Goal: Task Accomplishment & Management: Complete application form

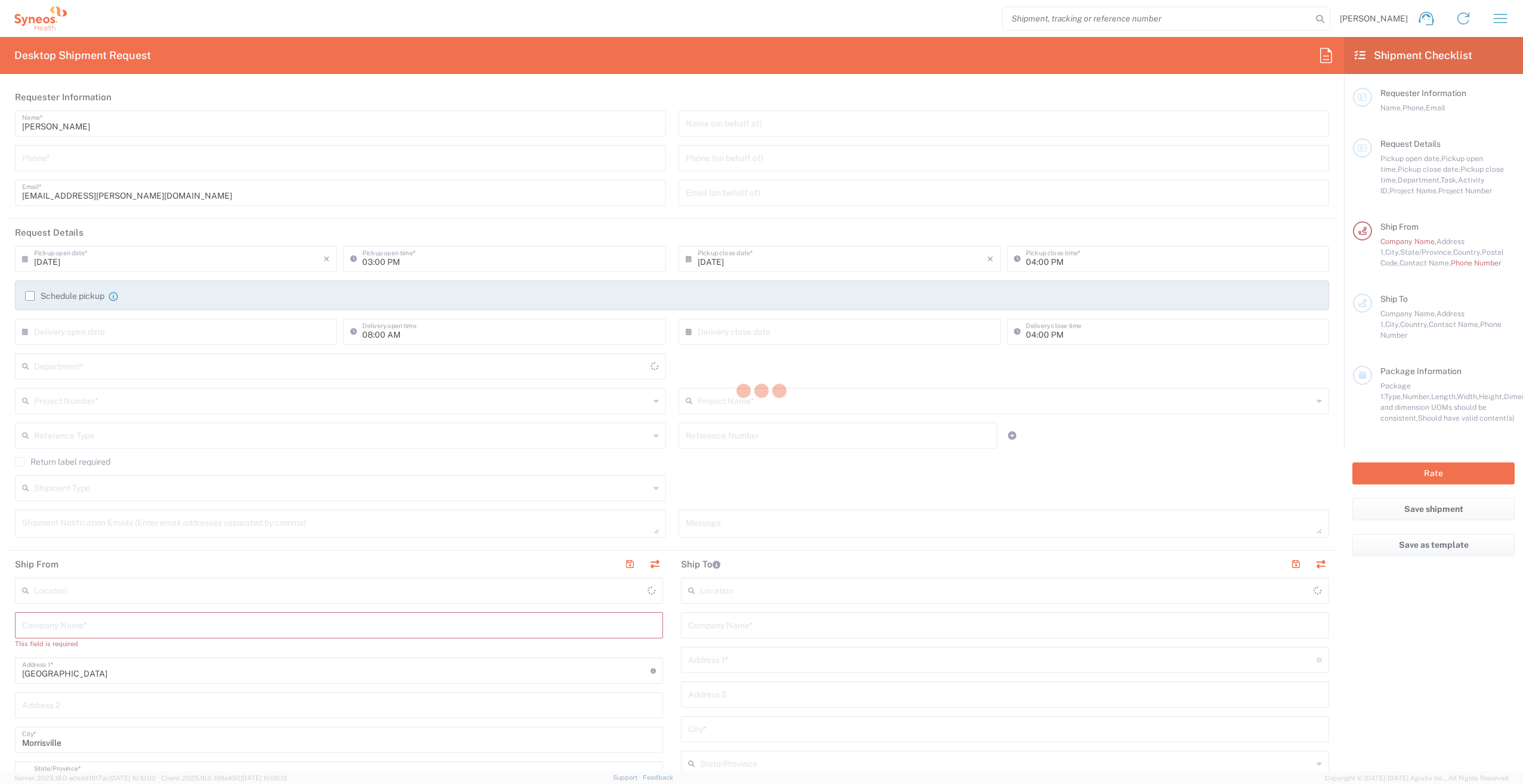
type input "[US_STATE]"
type input "[GEOGRAPHIC_DATA]"
type input "3251"
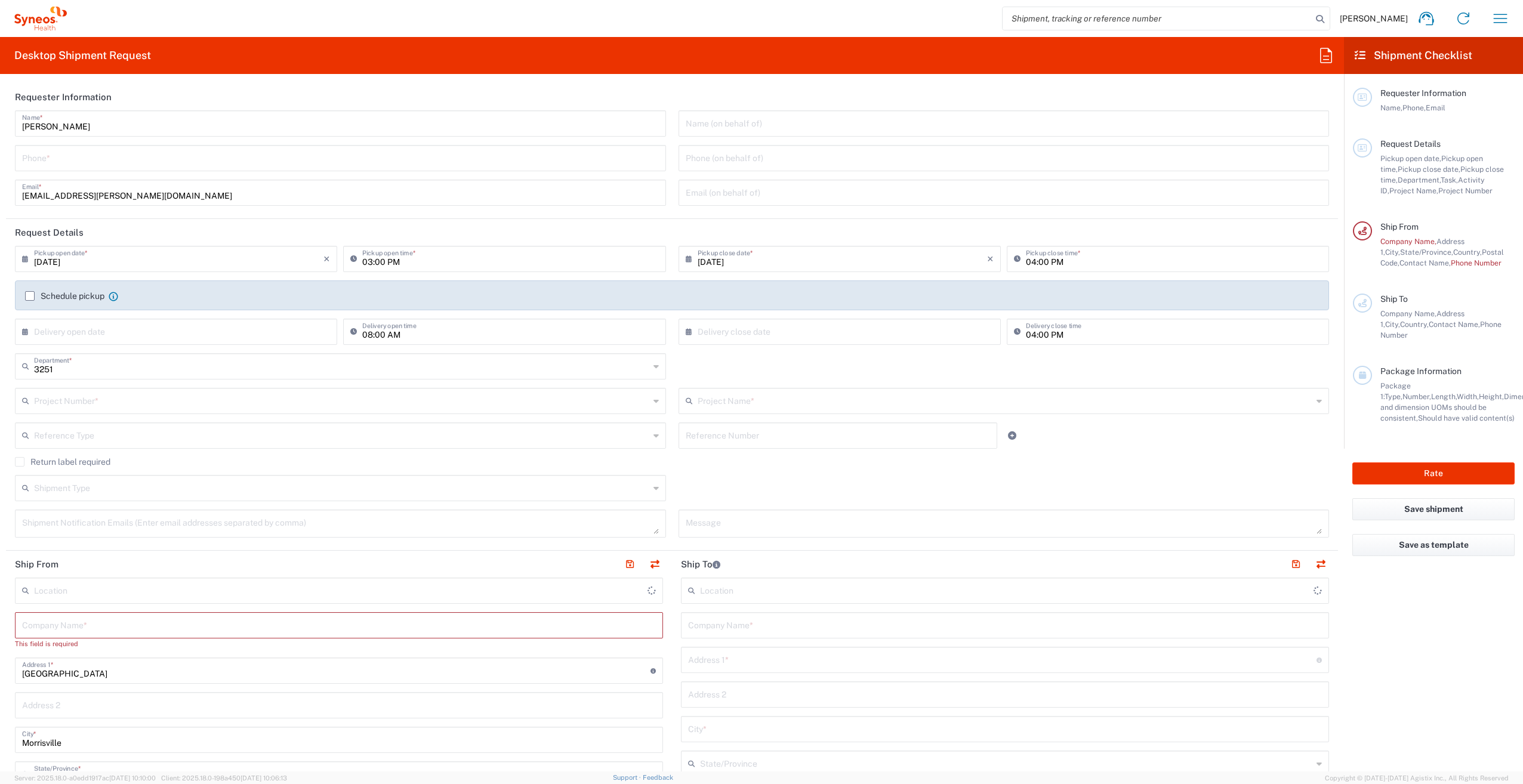
type input "Syneos Health, LLC-[GEOGRAPHIC_DATA] [GEOGRAPHIC_DATA] [GEOGRAPHIC_DATA]"
click at [96, 122] on input "[PERSON_NAME]" at bounding box center [340, 122] width 636 height 21
drag, startPoint x: 69, startPoint y: 122, endPoint x: 10, endPoint y: 126, distance: 59.1
click at [10, 126] on div "[PERSON_NAME] Name * Phone * [PERSON_NAME][EMAIL_ADDRESS][DOMAIN_NAME] Email *" at bounding box center [341, 163] width 664 height 104
type input "Syneos Assoicate"
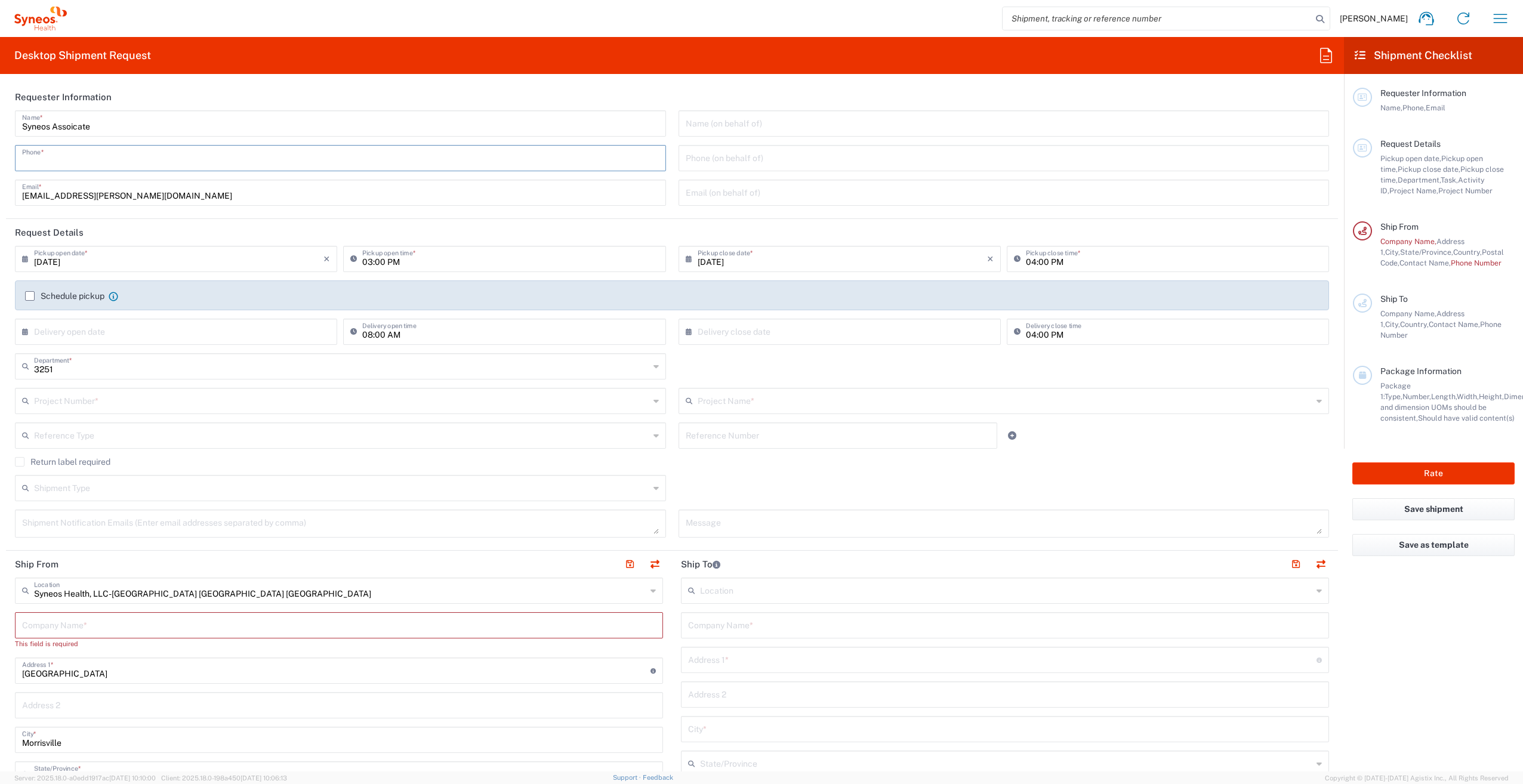
click at [139, 151] on input "tel" at bounding box center [340, 157] width 636 height 21
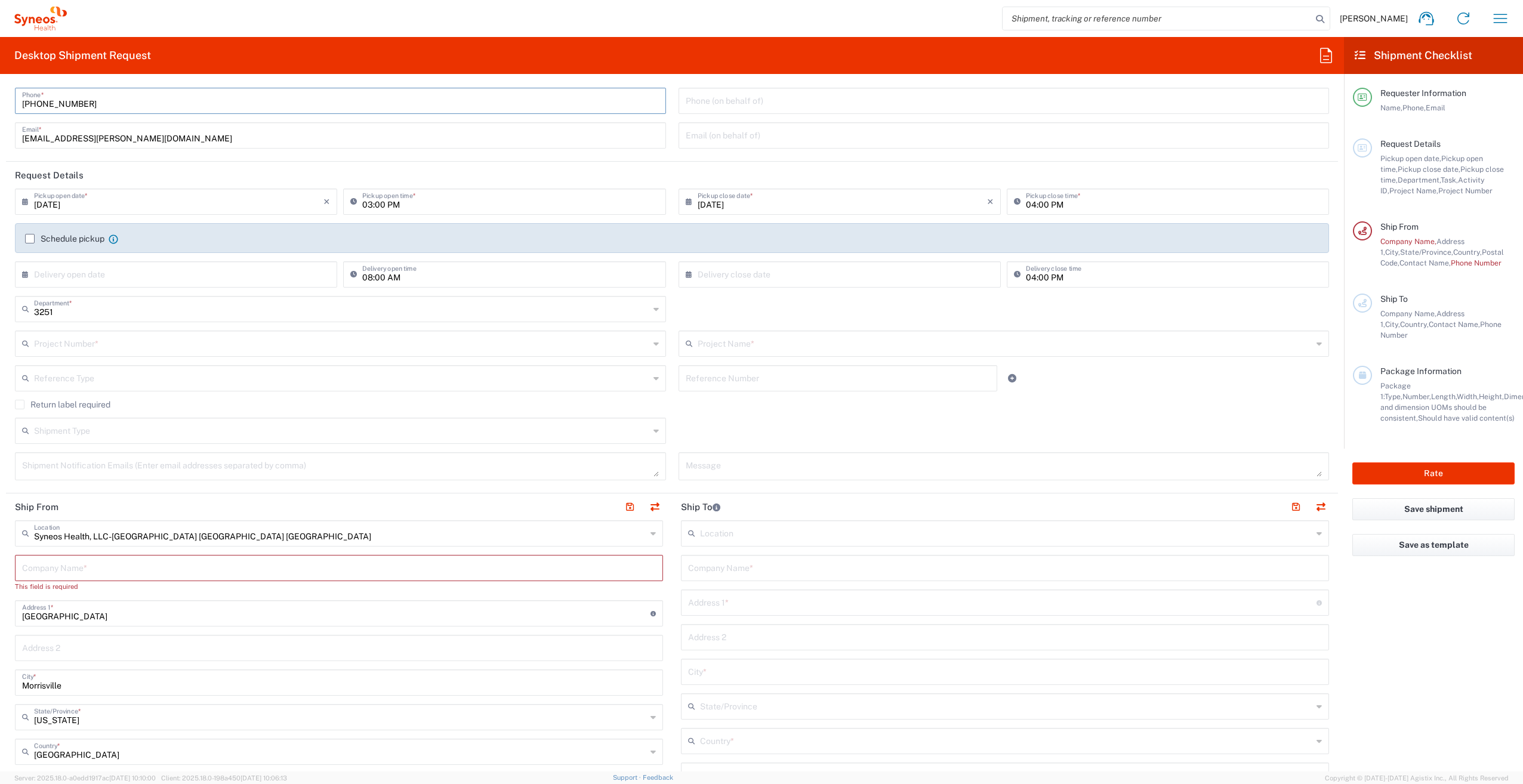
scroll to position [120, 0]
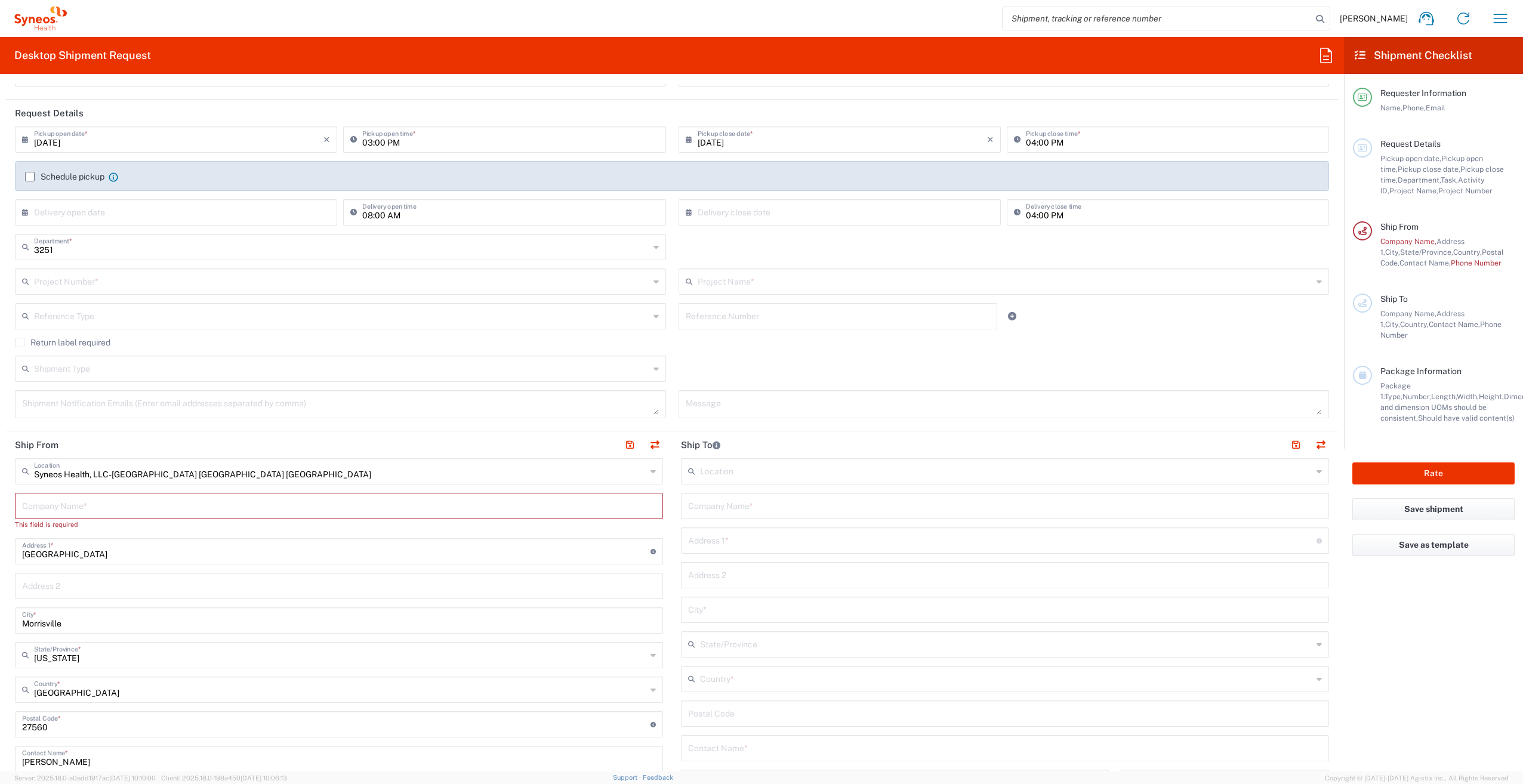
type input "[PHONE_NUMBER]"
click at [94, 212] on input "text" at bounding box center [178, 211] width 290 height 21
click at [209, 272] on span "5" at bounding box center [213, 270] width 17 height 17
type input "[DATE]"
click at [812, 211] on input "text" at bounding box center [842, 211] width 290 height 21
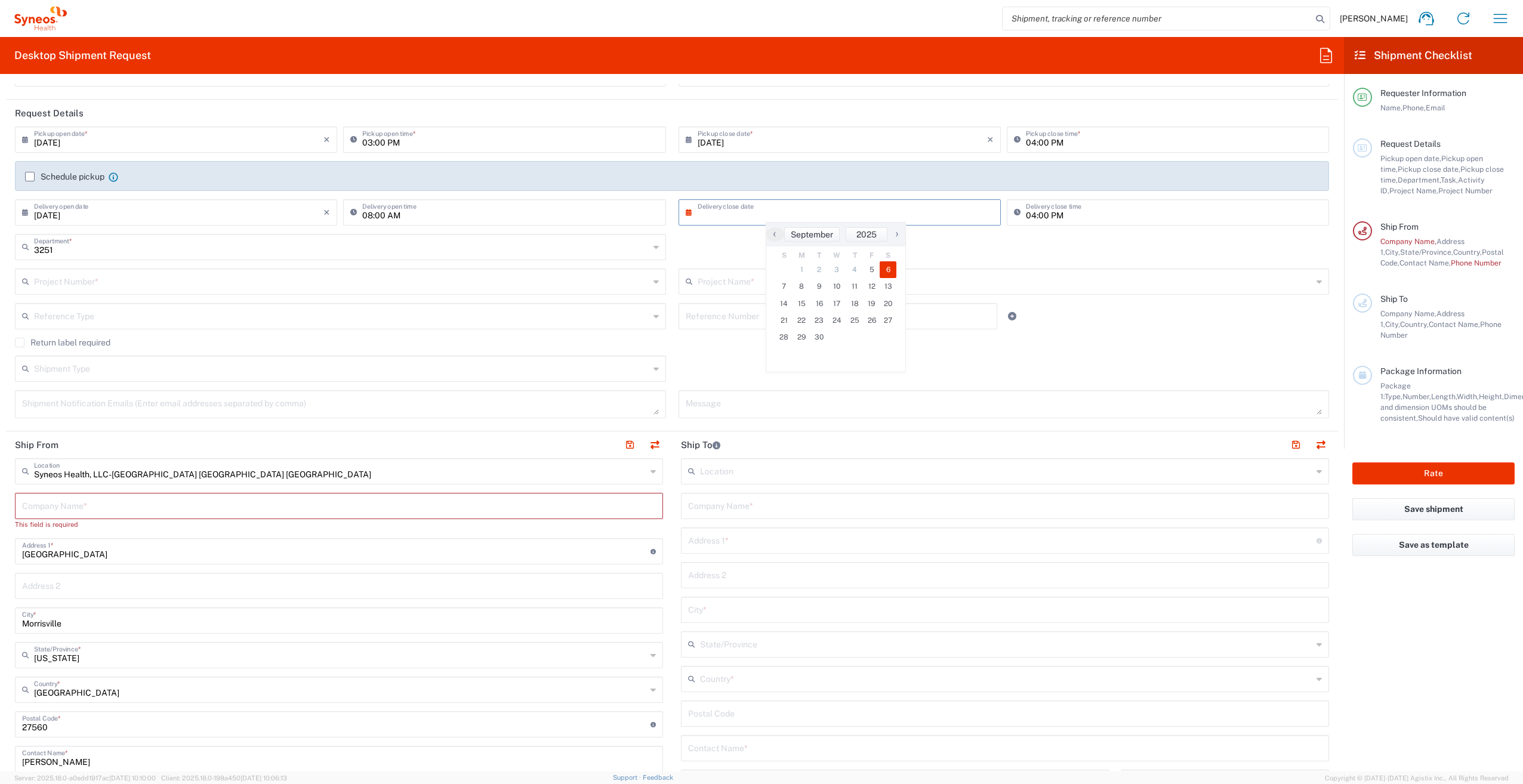
click at [888, 268] on span "6" at bounding box center [887, 270] width 17 height 17
click at [791, 211] on input "[DATE]" at bounding box center [842, 211] width 290 height 21
click at [788, 288] on span "7" at bounding box center [784, 286] width 18 height 17
type input "[DATE]"
click at [116, 254] on input "text" at bounding box center [341, 246] width 615 height 21
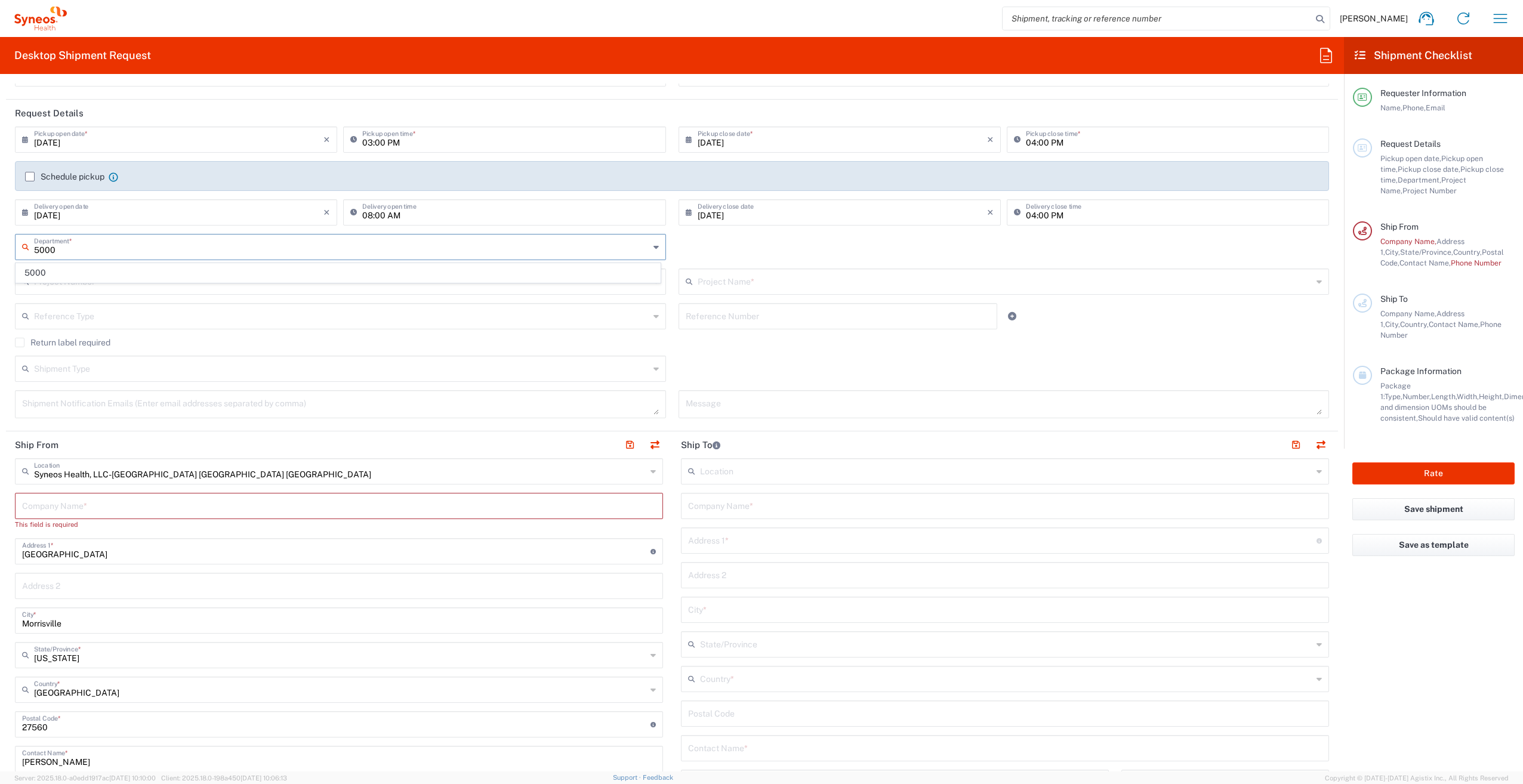
type input "5000"
click at [88, 271] on span "5000" at bounding box center [338, 272] width 644 height 18
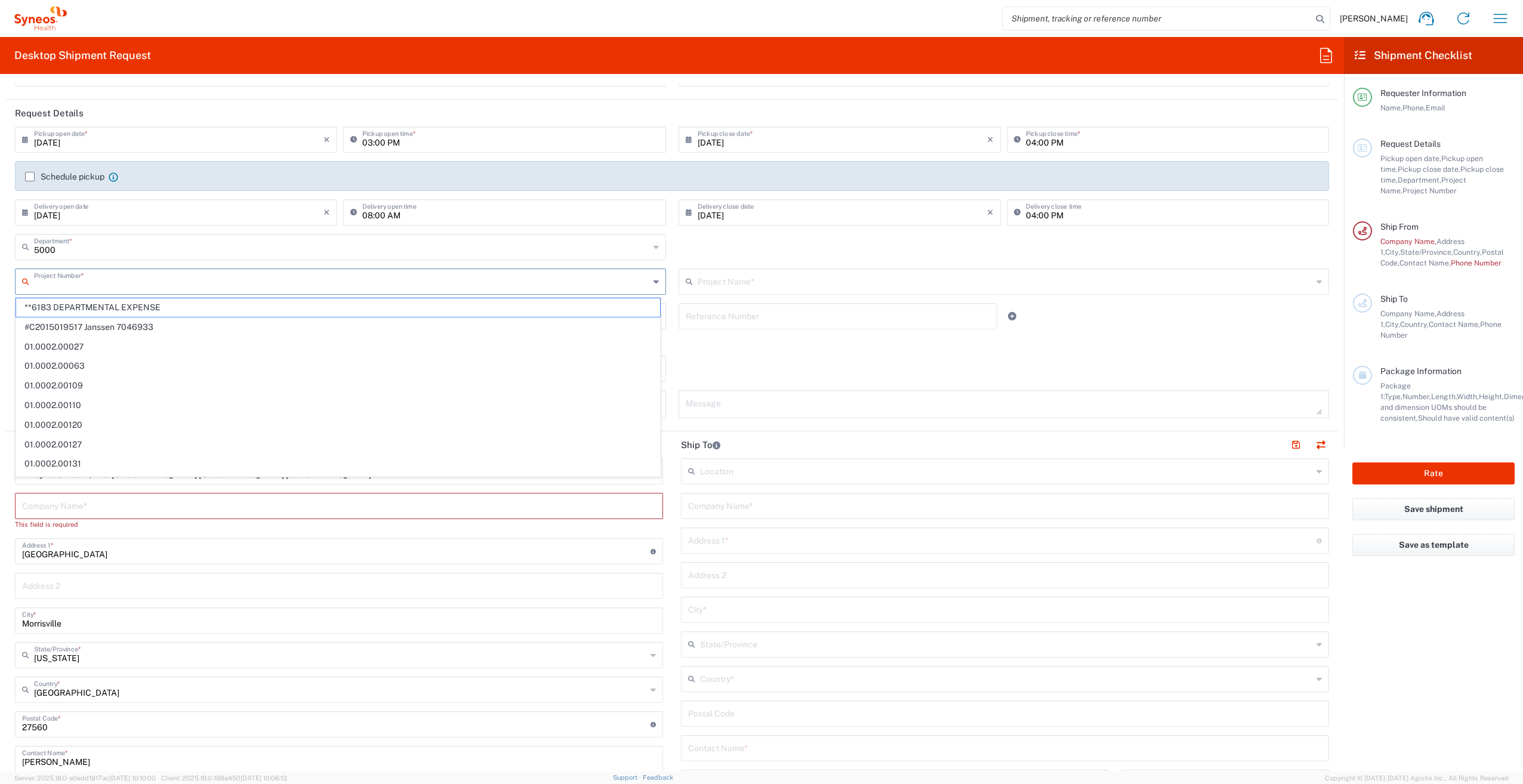
click at [96, 290] on input "text" at bounding box center [341, 280] width 615 height 21
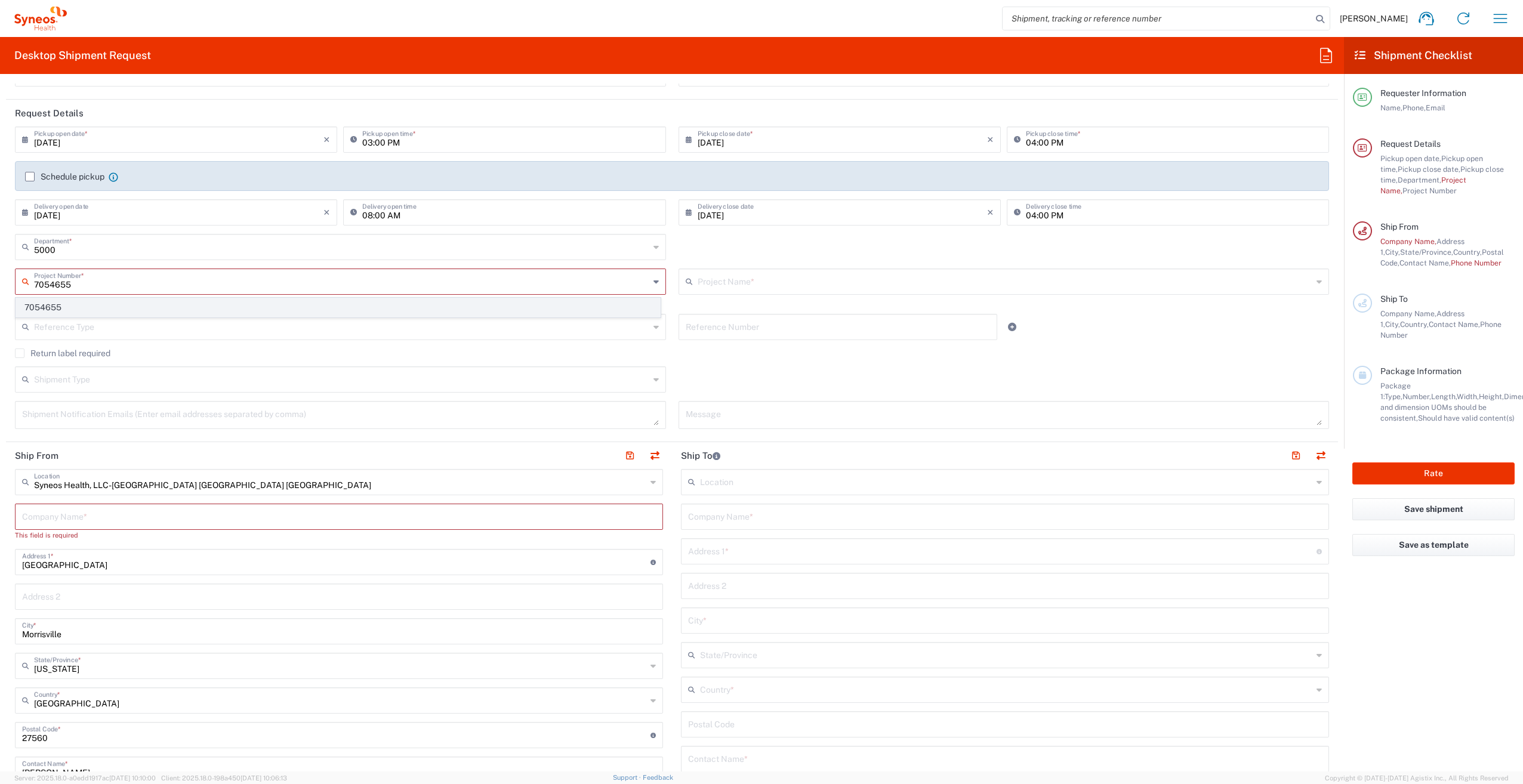
type input "7054655"
click at [84, 309] on span "7054655" at bounding box center [338, 307] width 644 height 18
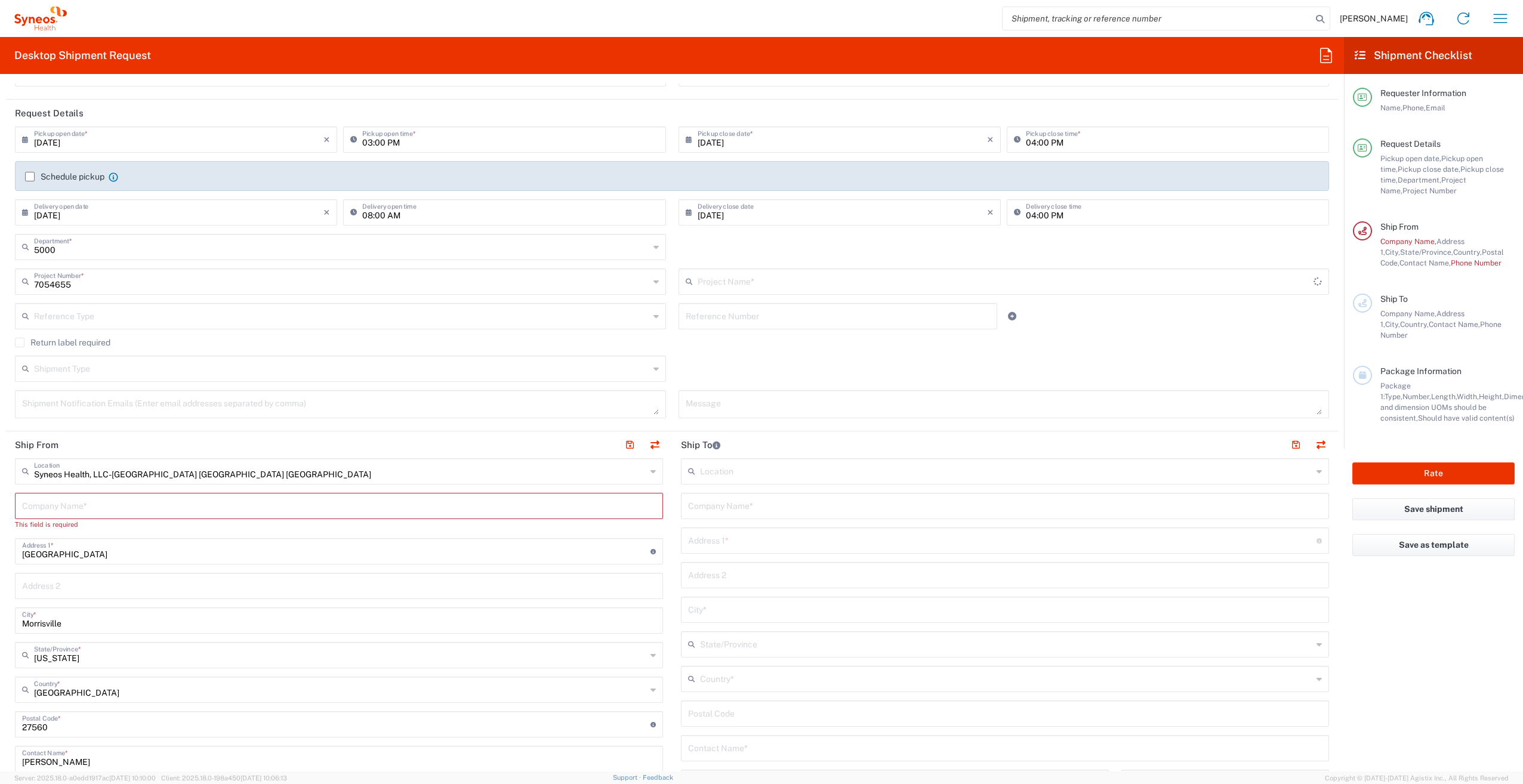
type input "Syneos 7054655"
click at [23, 339] on label "Return label required" at bounding box center [63, 342] width 96 height 10
click at [20, 342] on input "Return label required" at bounding box center [20, 342] width 0 height 0
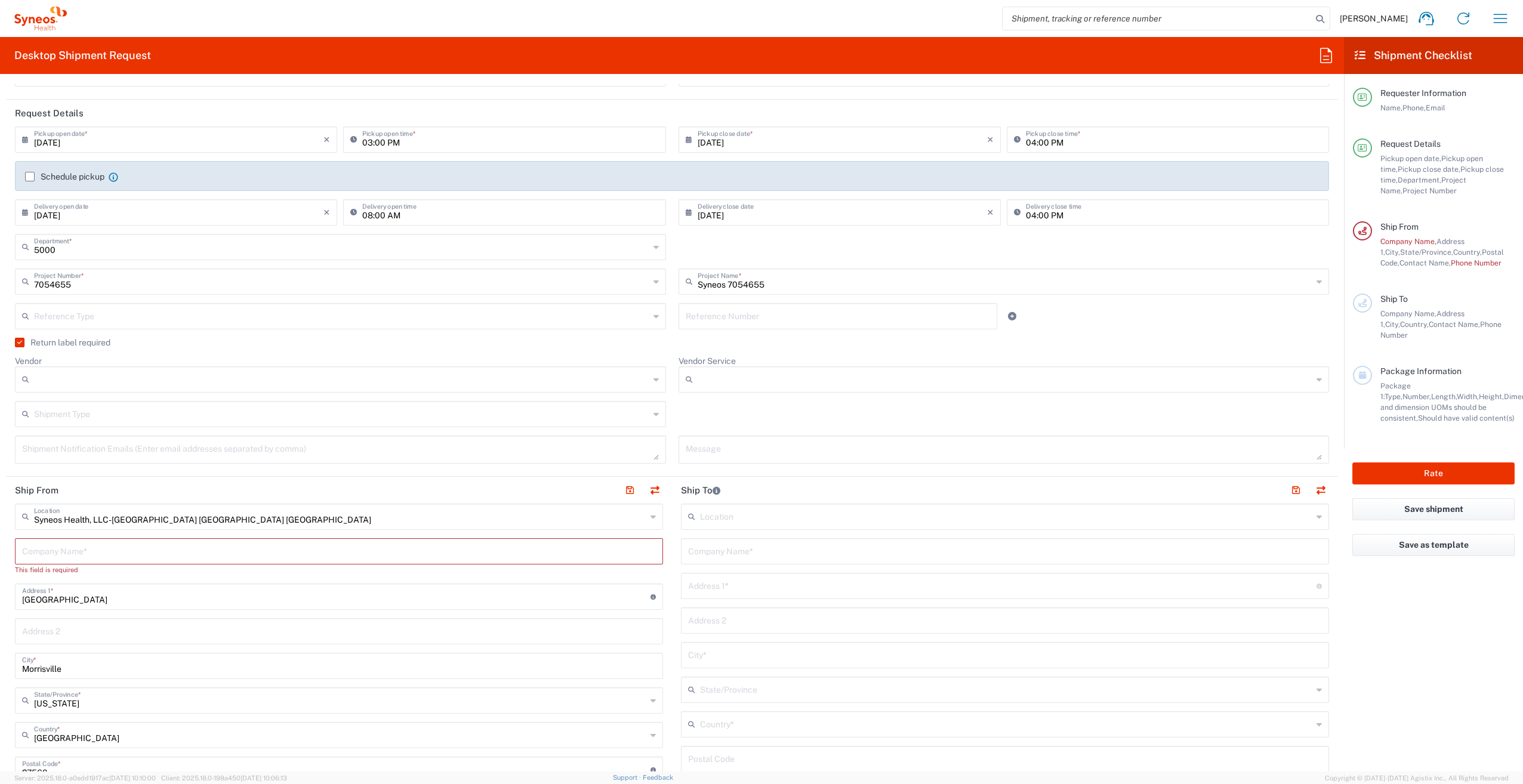
click at [85, 384] on input "Vendor" at bounding box center [341, 379] width 615 height 19
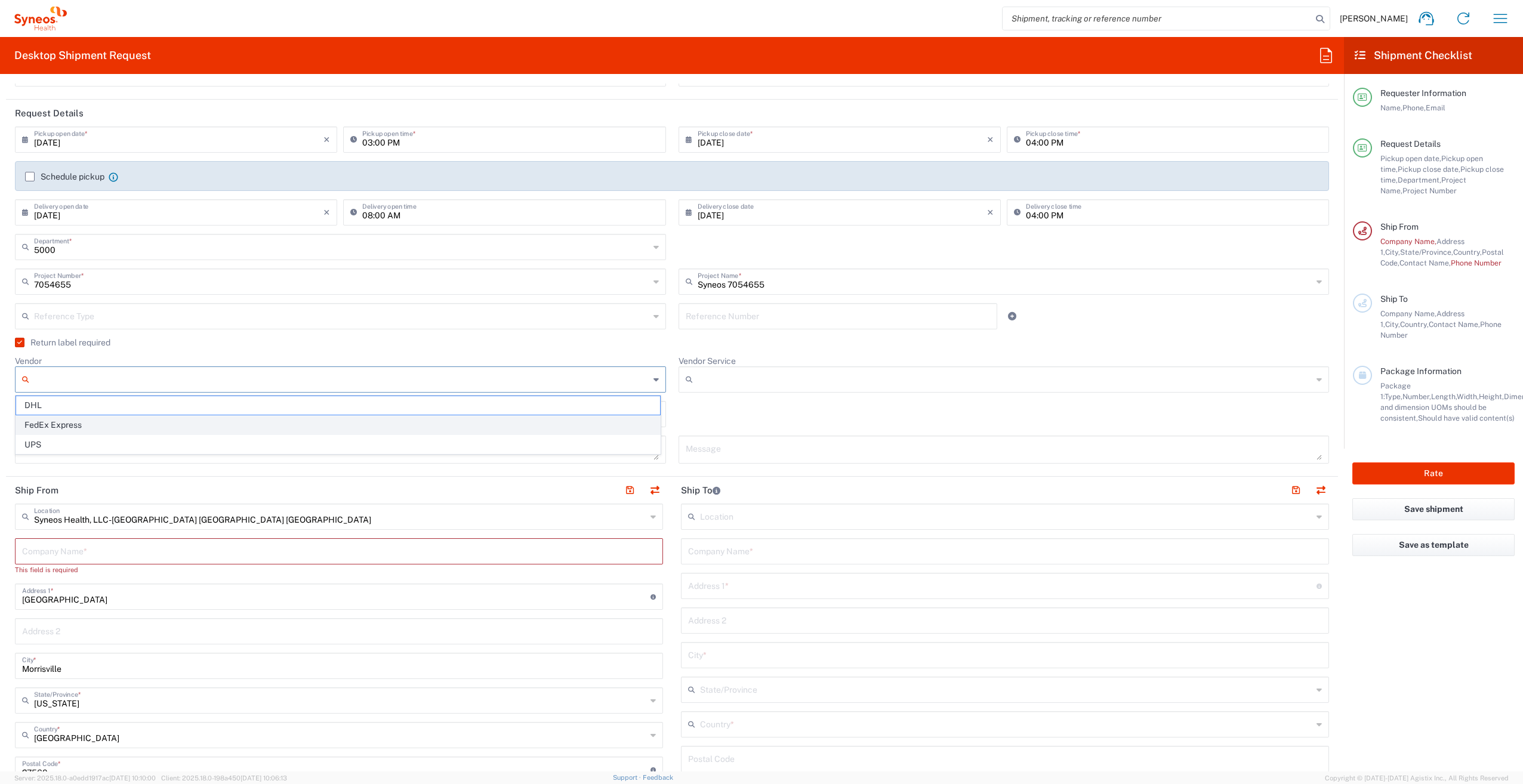
click at [81, 418] on span "FedEx Express" at bounding box center [338, 425] width 644 height 18
type input "FedEx Express"
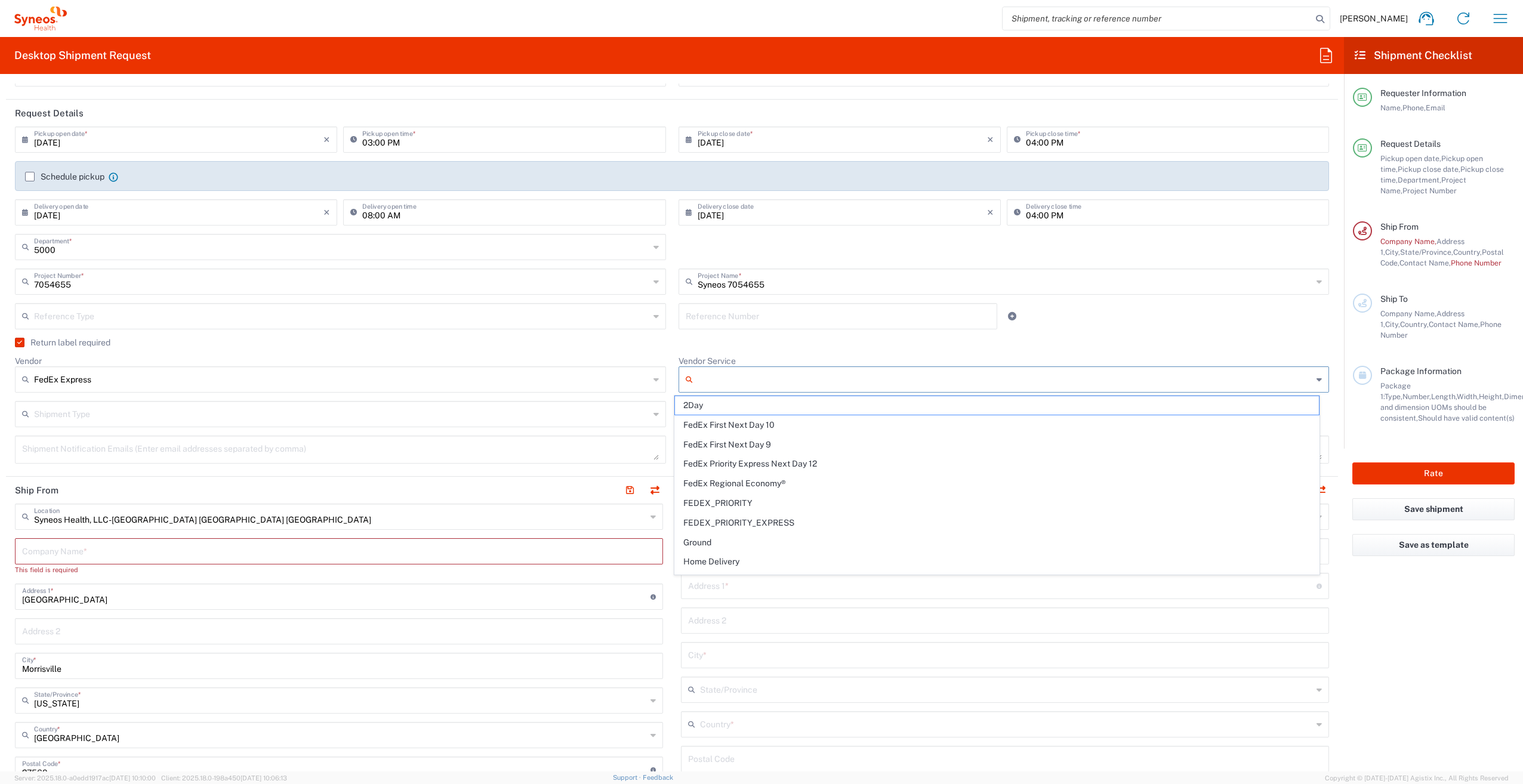
click at [735, 375] on input "Vendor Service" at bounding box center [1005, 379] width 615 height 19
click at [726, 406] on span "2Day" at bounding box center [996, 405] width 644 height 18
type input "2Day"
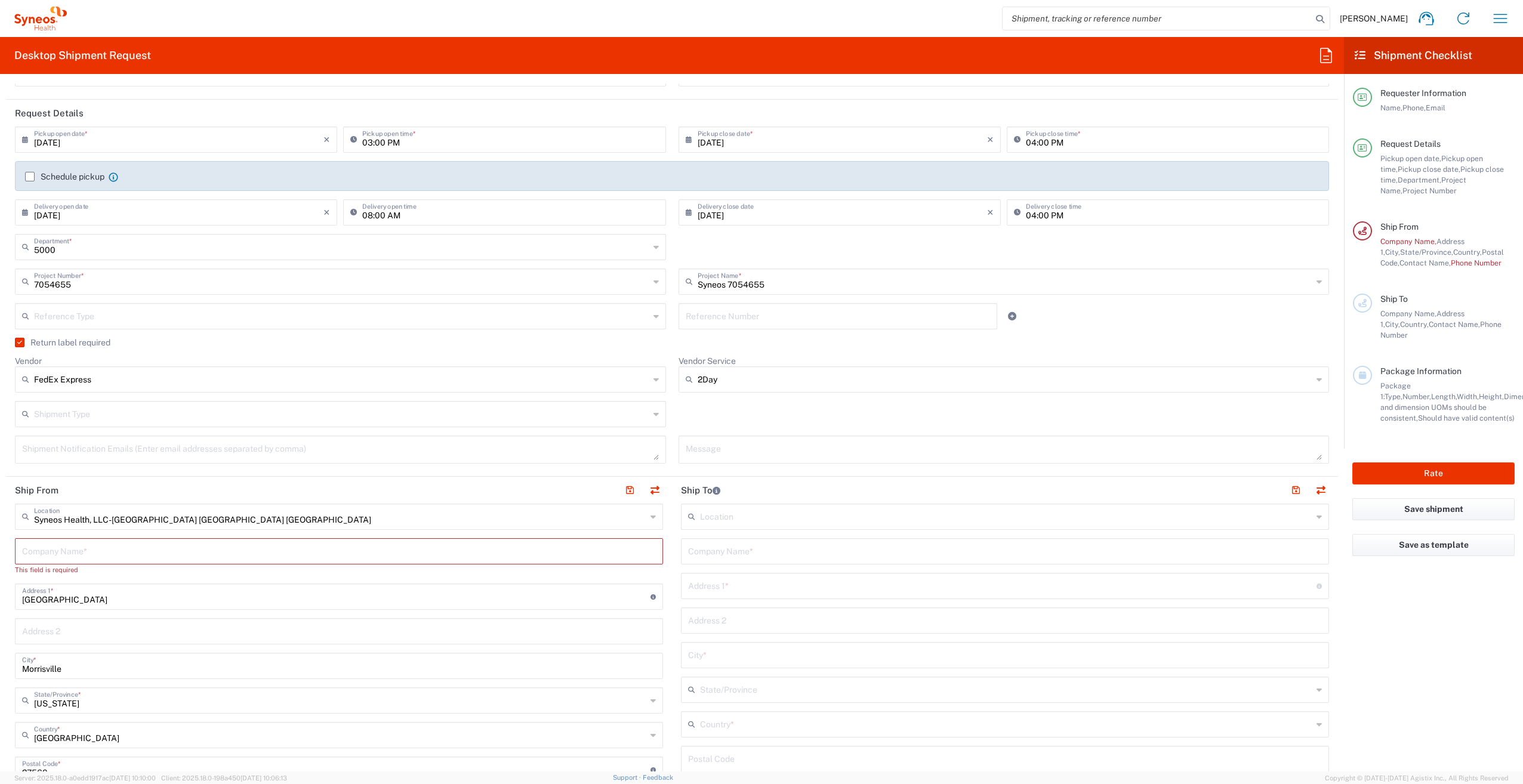
click at [86, 414] on input "text" at bounding box center [341, 413] width 615 height 21
click at [64, 460] on span "Regular" at bounding box center [338, 460] width 644 height 18
type input "Regular"
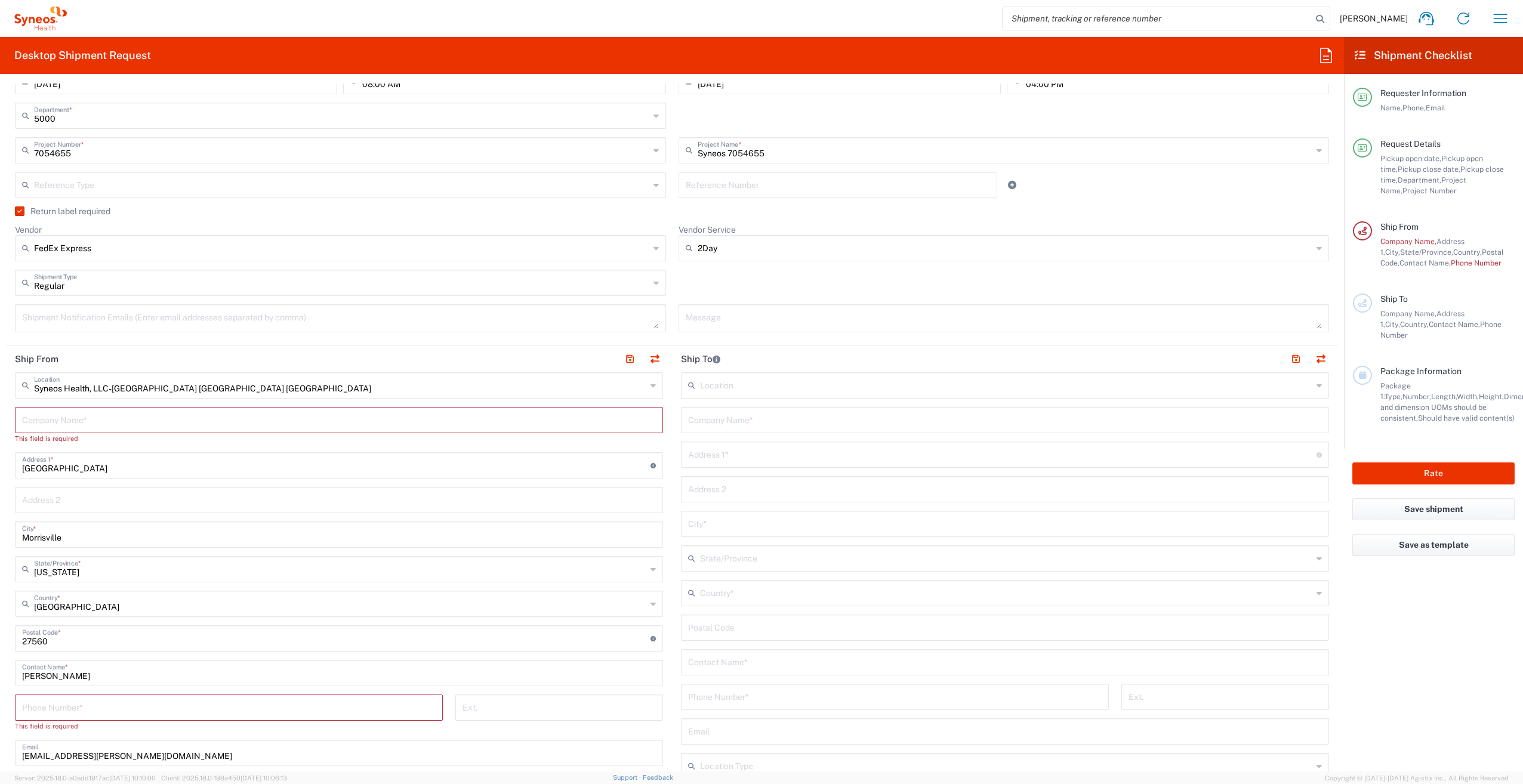
scroll to position [298, 0]
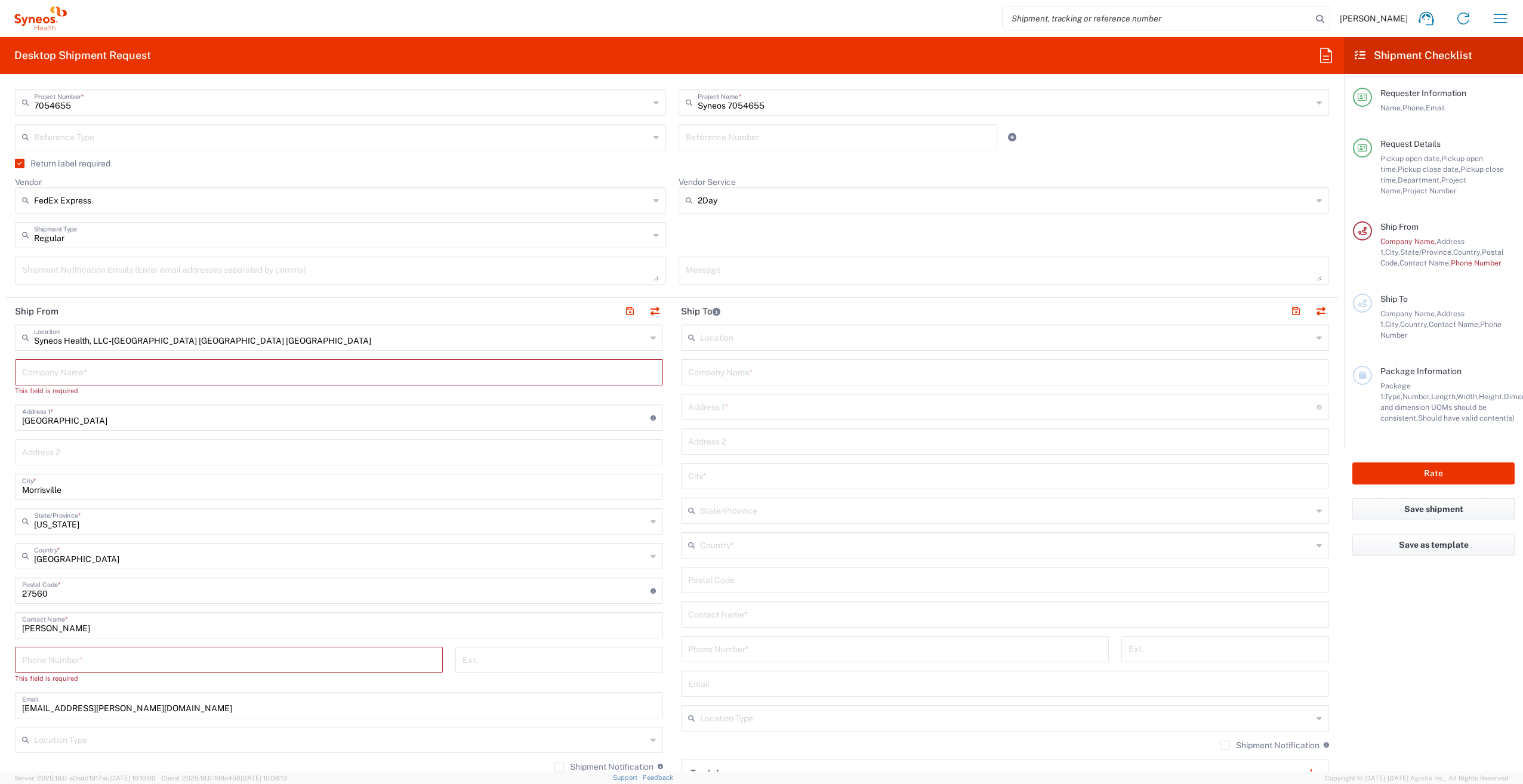
click at [83, 373] on input "text" at bounding box center [339, 371] width 634 height 21
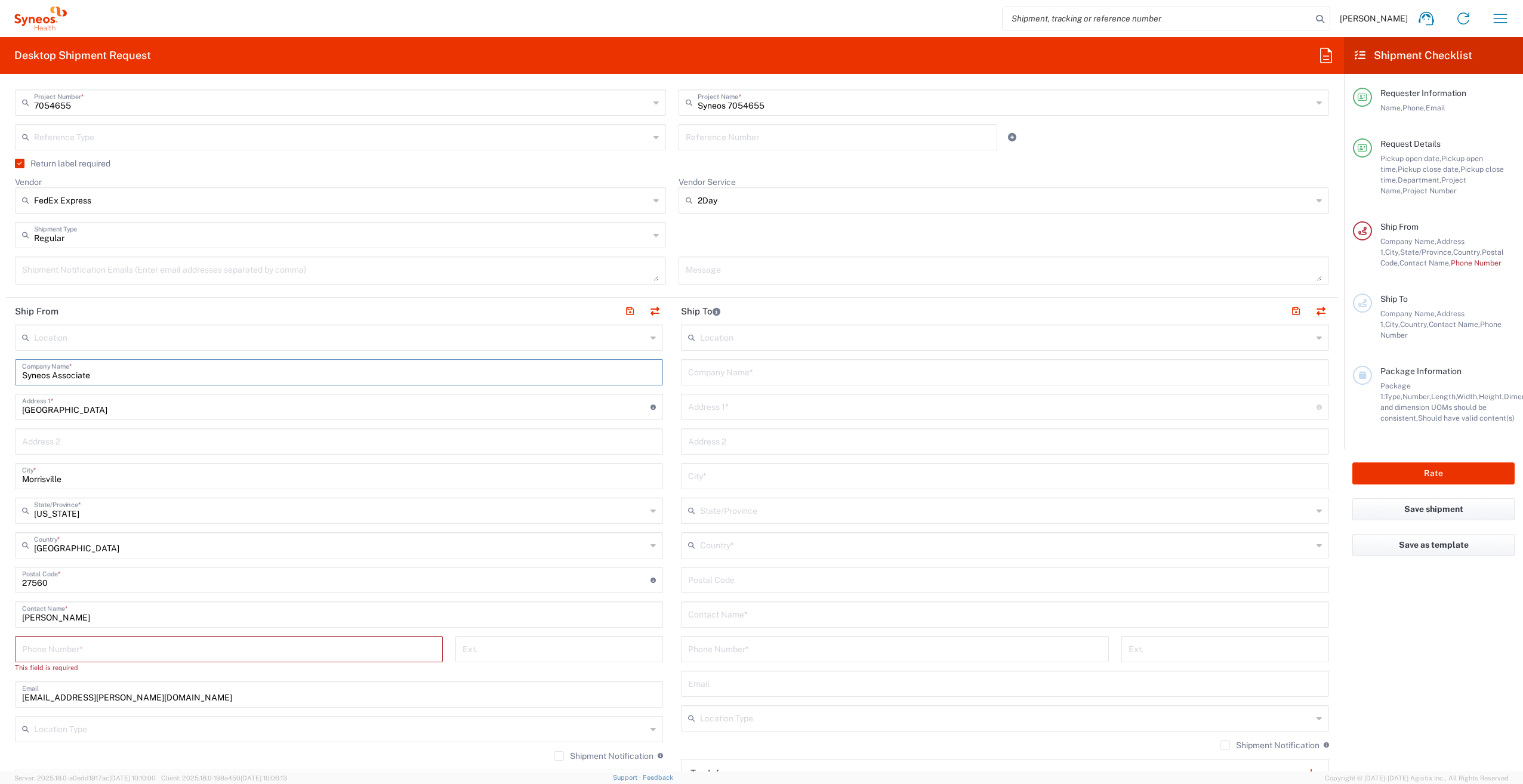
type input "Syneos Associate"
drag, startPoint x: 99, startPoint y: 415, endPoint x: 1, endPoint y: 409, distance: 98.2
click at [1, 409] on form "Requester Information Syneos Assoicate Name * [PHONE_NUMBER] Phone * [EMAIL_ADD…" at bounding box center [672, 427] width 1344 height 687
type input "[STREET_ADDRESS][PERSON_NAME]"
click at [3, 407] on form "Requester Information Syneos Assoicate Name * [PHONE_NUMBER] Phone * [EMAIL_ADD…" at bounding box center [672, 427] width 1344 height 687
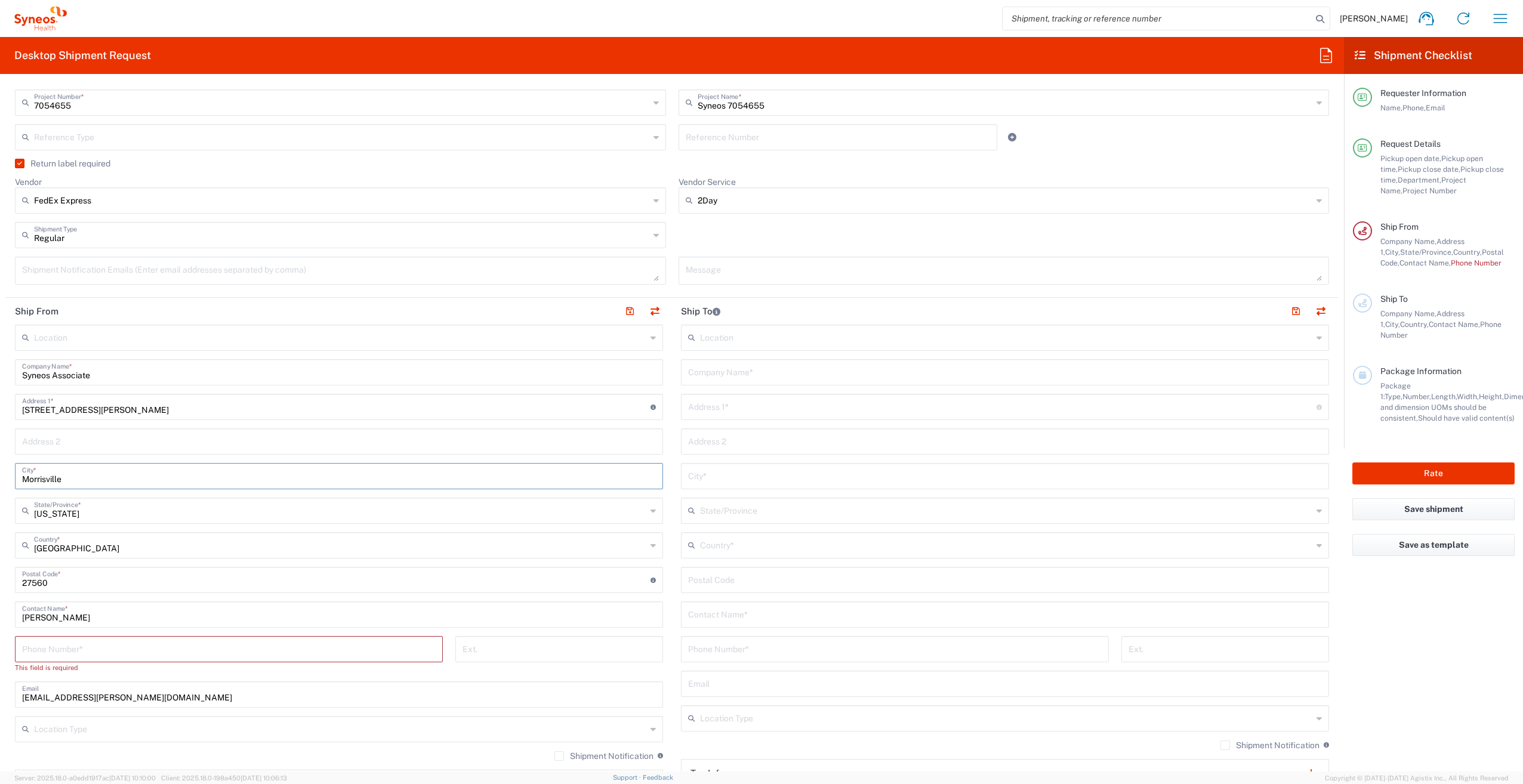
drag, startPoint x: 75, startPoint y: 477, endPoint x: -1, endPoint y: 472, distance: 76.2
click at [0, 472] on html "[PERSON_NAME] Home Shipment estimator Shipment tracking Desktop shipment reques…" at bounding box center [761, 392] width 1523 height 784
type input "Burgaw"
drag, startPoint x: 64, startPoint y: 583, endPoint x: 4, endPoint y: 583, distance: 60.0
click at [4, 583] on form "Requester Information Syneos Assoicate Name * [PHONE_NUMBER] Phone * [EMAIL_ADD…" at bounding box center [672, 427] width 1344 height 687
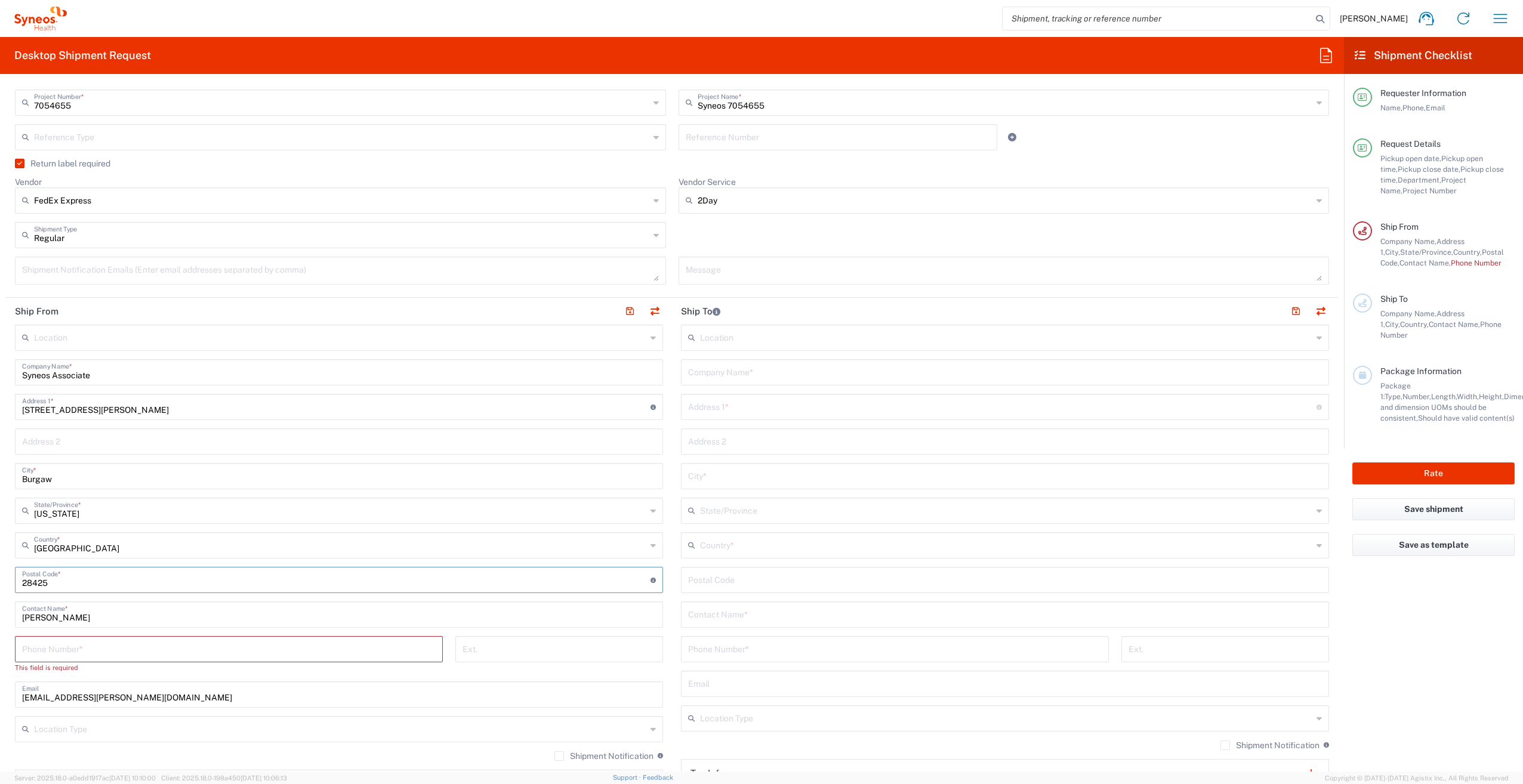
type input "28425"
click at [35, 618] on input "[PERSON_NAME]" at bounding box center [339, 613] width 634 height 21
drag, startPoint x: 96, startPoint y: 618, endPoint x: -31, endPoint y: 620, distance: 127.0
click at [0, 620] on html "[PERSON_NAME] Home Shipment estimator Shipment tracking Desktop shipment reques…" at bounding box center [761, 392] width 1523 height 784
type input "Syneos associate"
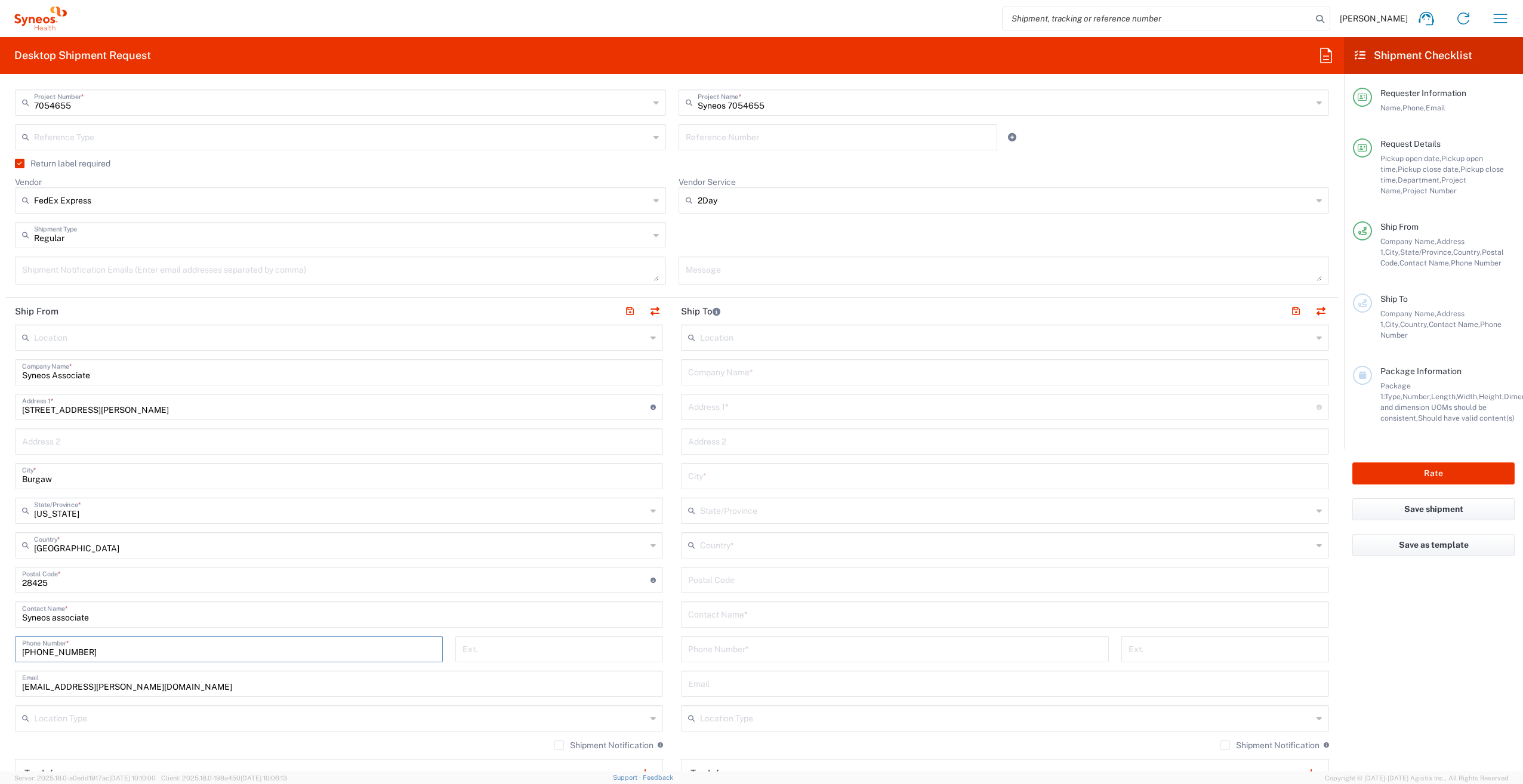
type input "[PHONE_NUMBER]"
click at [735, 408] on input "text" at bounding box center [1001, 405] width 628 height 21
paste input "[STREET_ADDRESS]"
type input "[STREET_ADDRESS]"
click at [709, 380] on input "text" at bounding box center [1005, 371] width 634 height 21
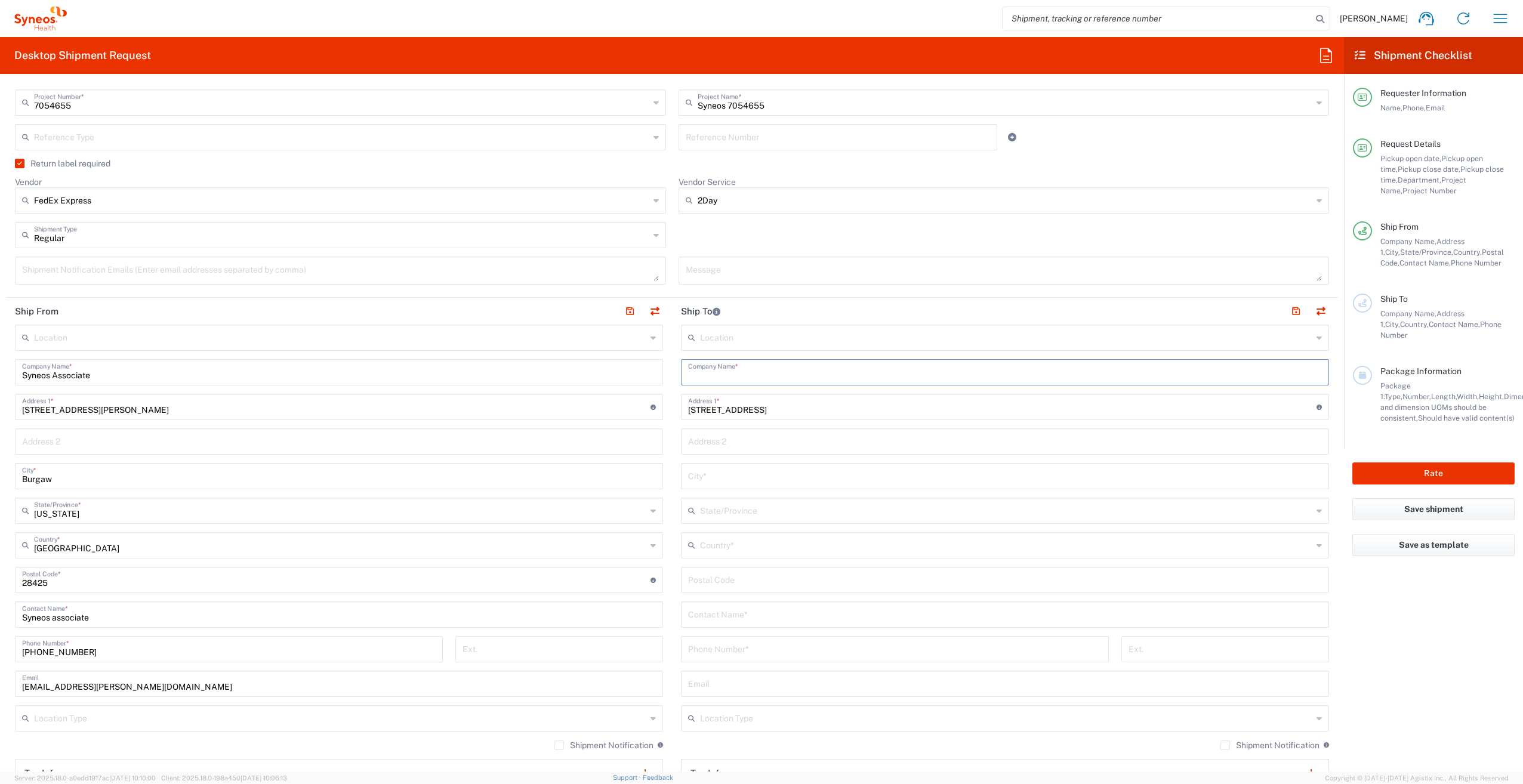
paste input "[PERSON_NAME]"
type input "[PERSON_NAME]"
click at [715, 607] on input "text" at bounding box center [1005, 613] width 634 height 21
paste input "[PERSON_NAME]"
type input "[PERSON_NAME]"
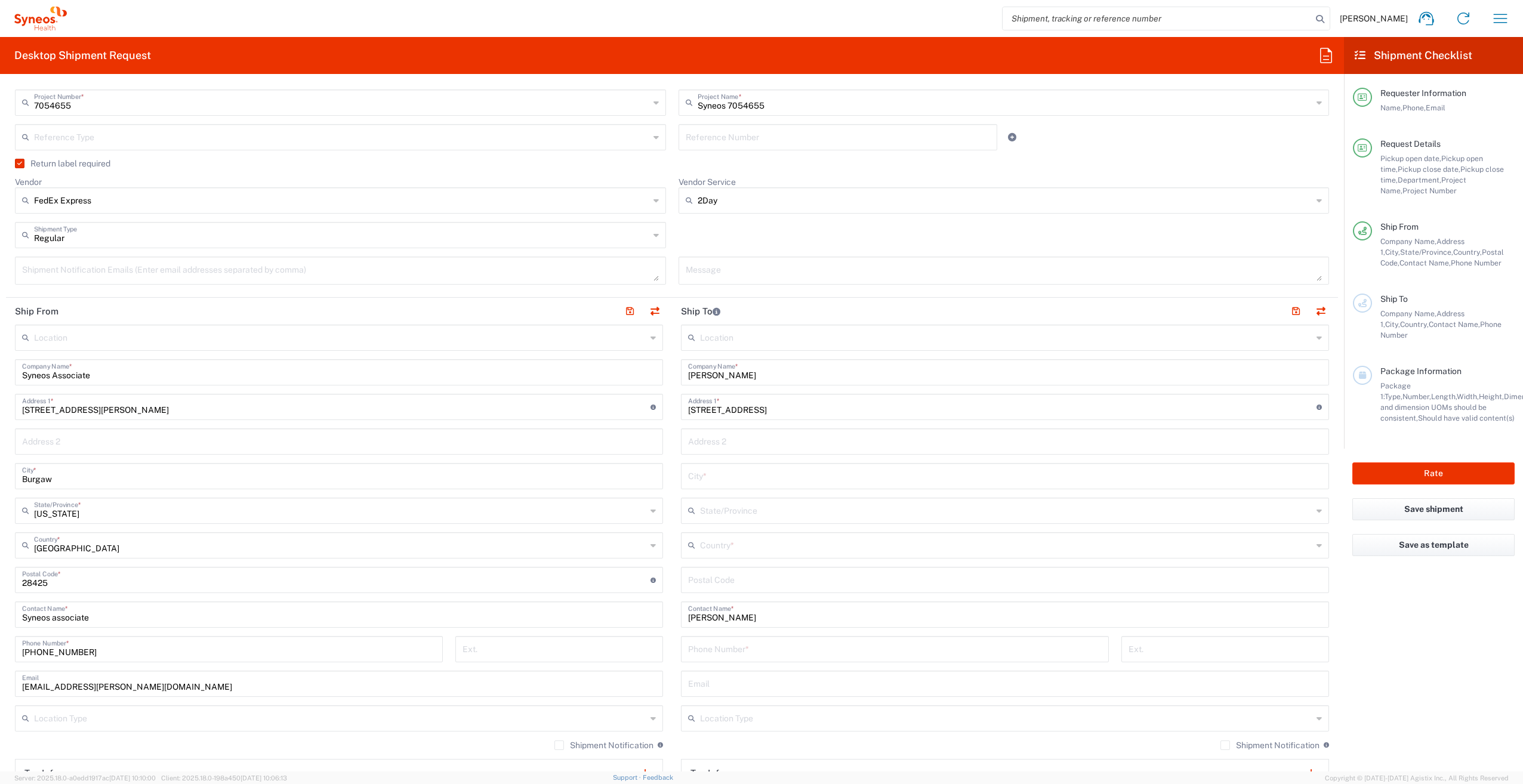
click at [781, 656] on input "tel" at bounding box center [894, 648] width 414 height 21
paste input "[PHONE_NUMBER]"
type input "[PHONE_NUMBER]"
drag, startPoint x: 859, startPoint y: 410, endPoint x: 830, endPoint y: 416, distance: 29.6
click at [830, 416] on input "[STREET_ADDRESS]" at bounding box center [1001, 405] width 628 height 21
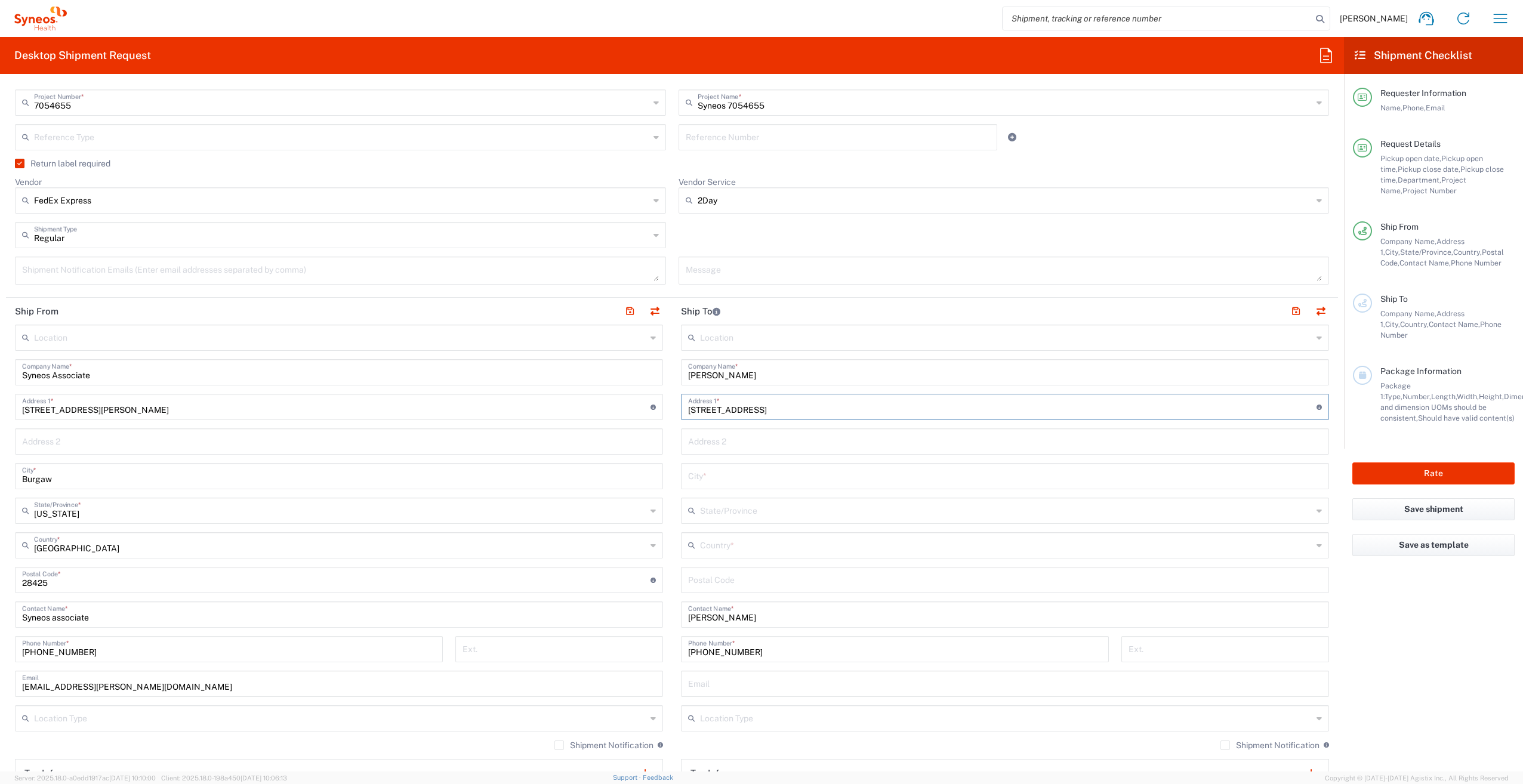
type input "[STREET_ADDRESS]"
type input "80302"
click at [734, 535] on input "text" at bounding box center [1006, 544] width 613 height 21
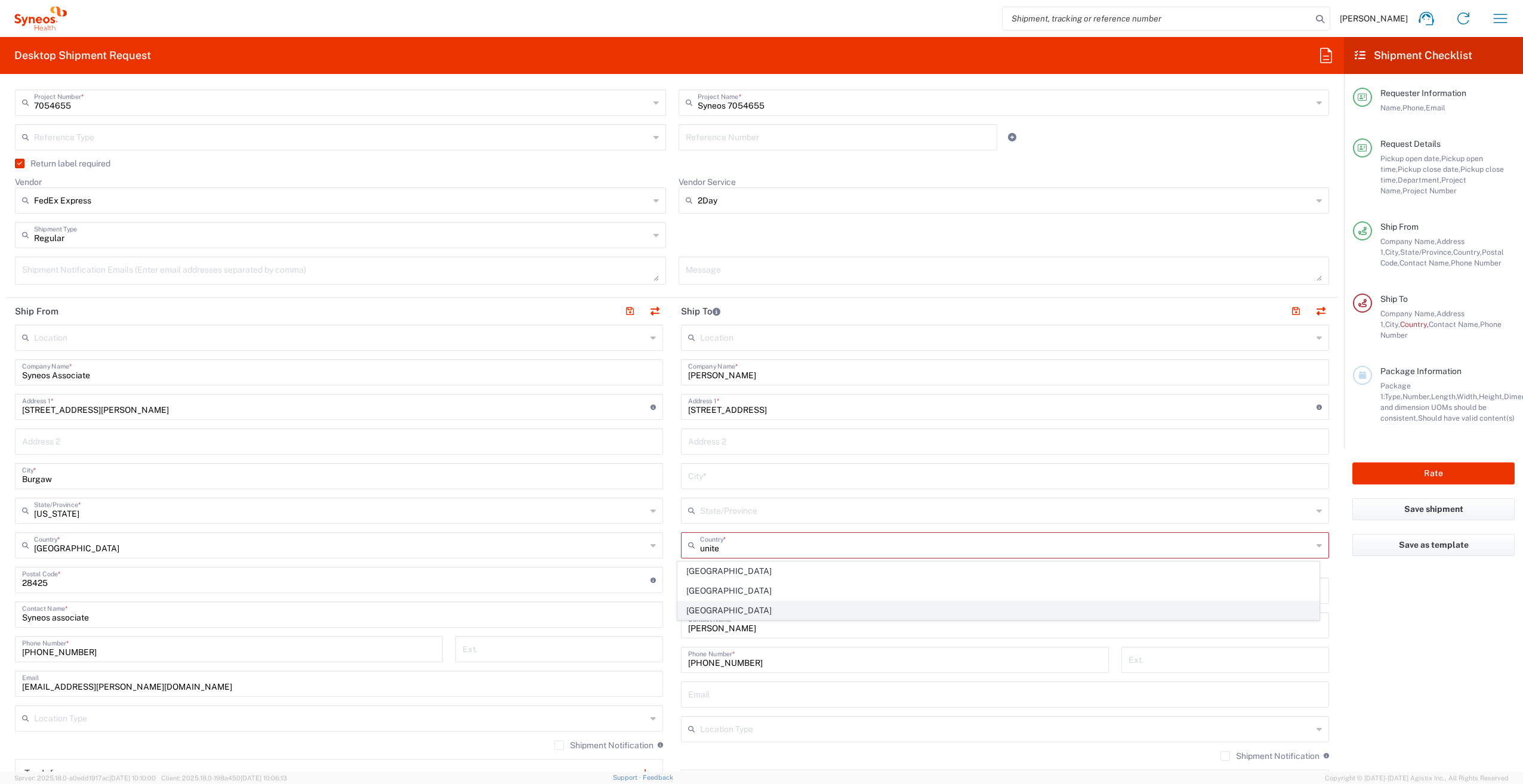
click at [702, 611] on span "[GEOGRAPHIC_DATA]" at bounding box center [998, 611] width 641 height 18
type input "[GEOGRAPHIC_DATA]"
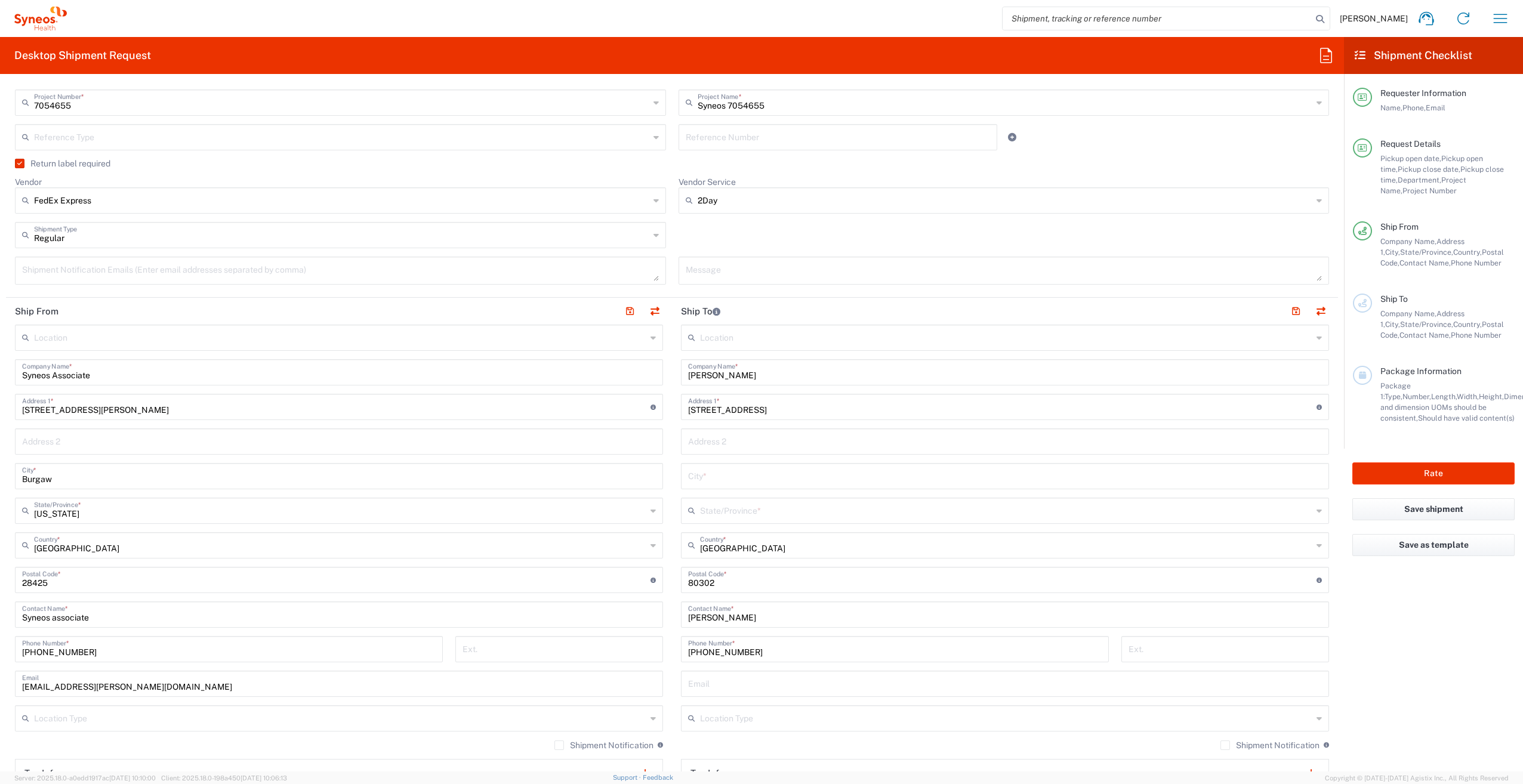
click at [747, 512] on input "text" at bounding box center [1006, 509] width 613 height 21
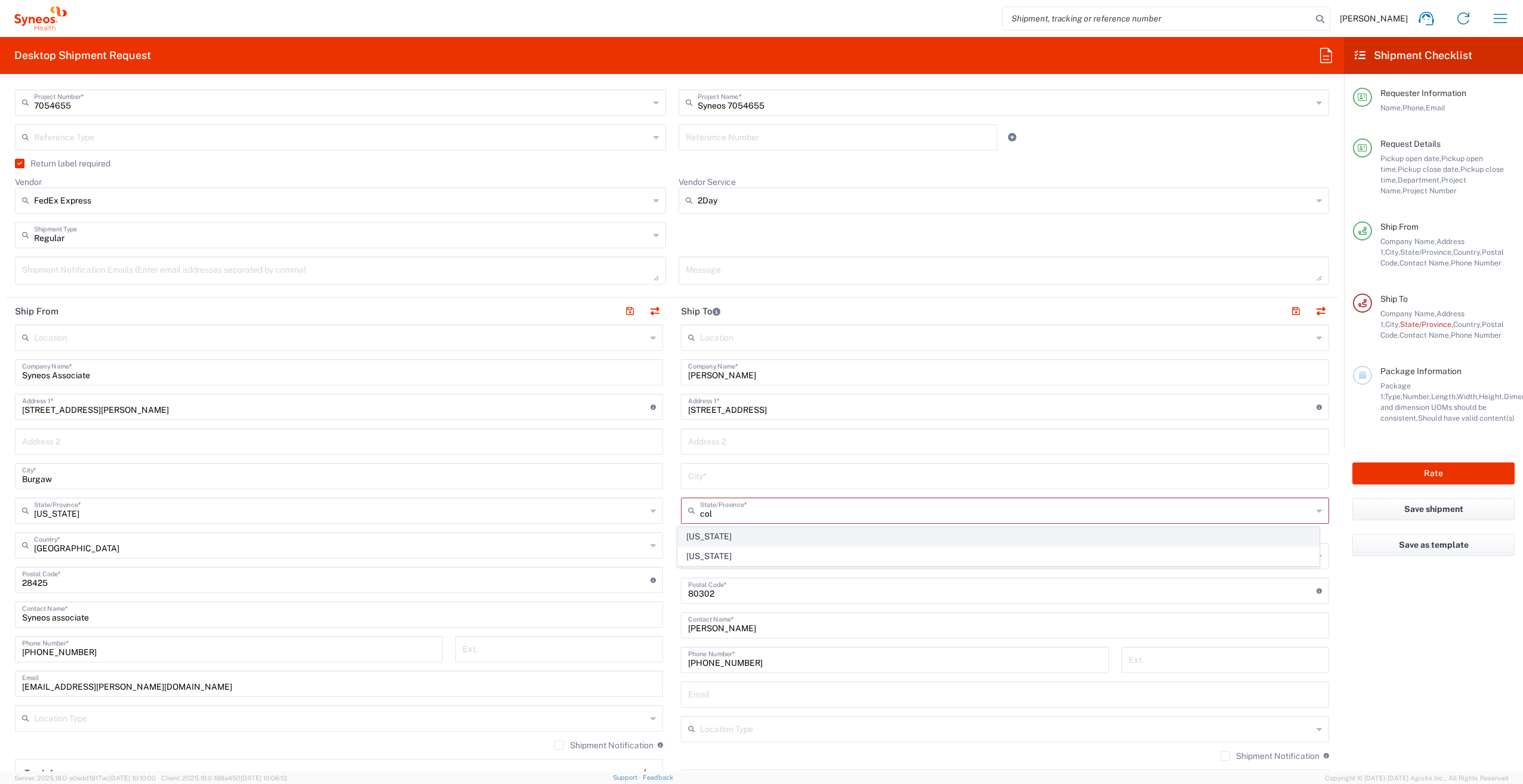
click at [731, 537] on span "[US_STATE]" at bounding box center [998, 536] width 641 height 18
type input "[US_STATE]"
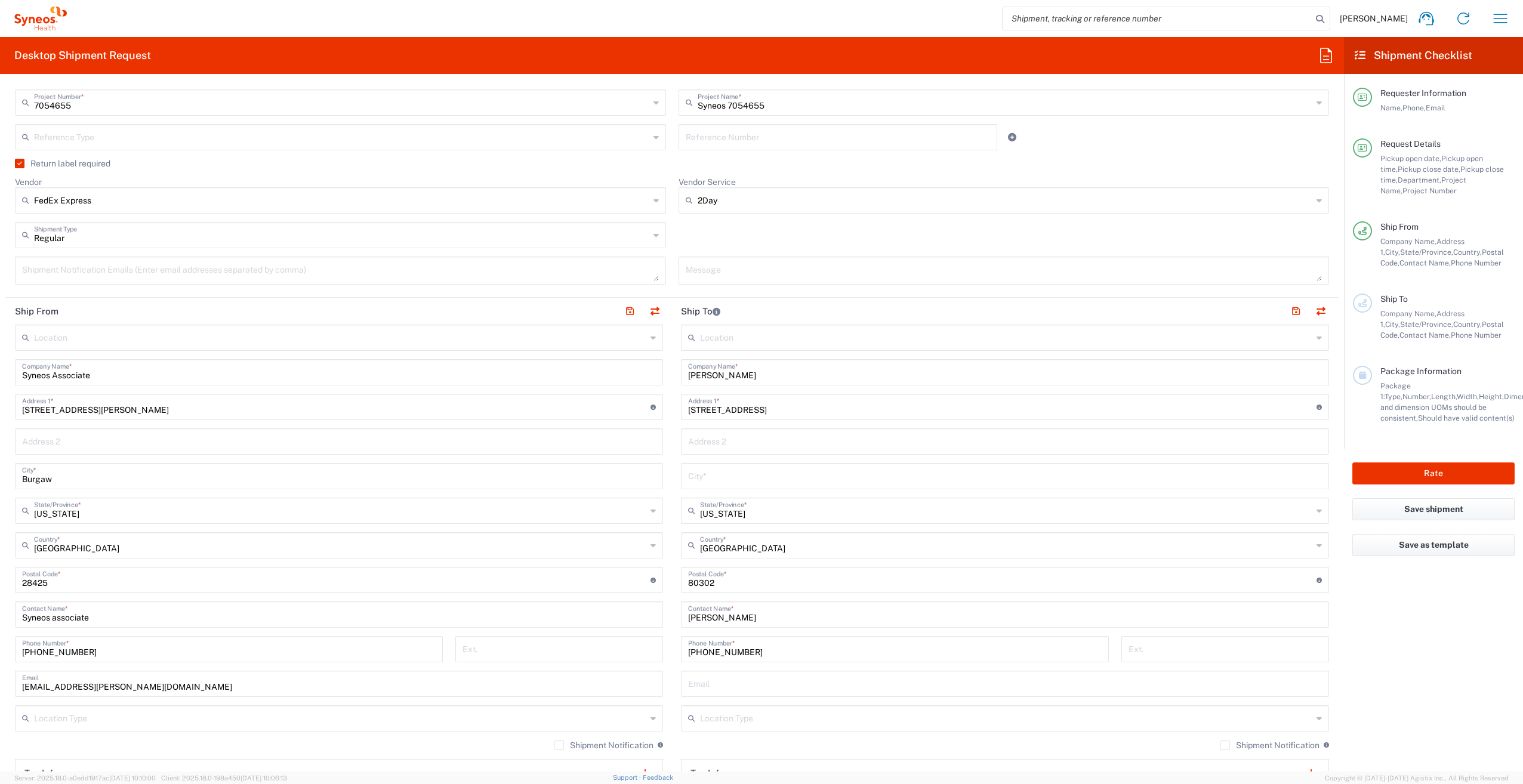
click at [841, 410] on input "[STREET_ADDRESS]" at bounding box center [1001, 405] width 628 height 21
drag, startPoint x: 822, startPoint y: 408, endPoint x: 782, endPoint y: 408, distance: 40.0
click at [782, 408] on input "[STREET_ADDRESS]" at bounding box center [1001, 405] width 628 height 21
click at [797, 407] on input "[STREET_ADDRESS]" at bounding box center [1001, 405] width 628 height 21
drag, startPoint x: 819, startPoint y: 407, endPoint x: 784, endPoint y: 414, distance: 35.7
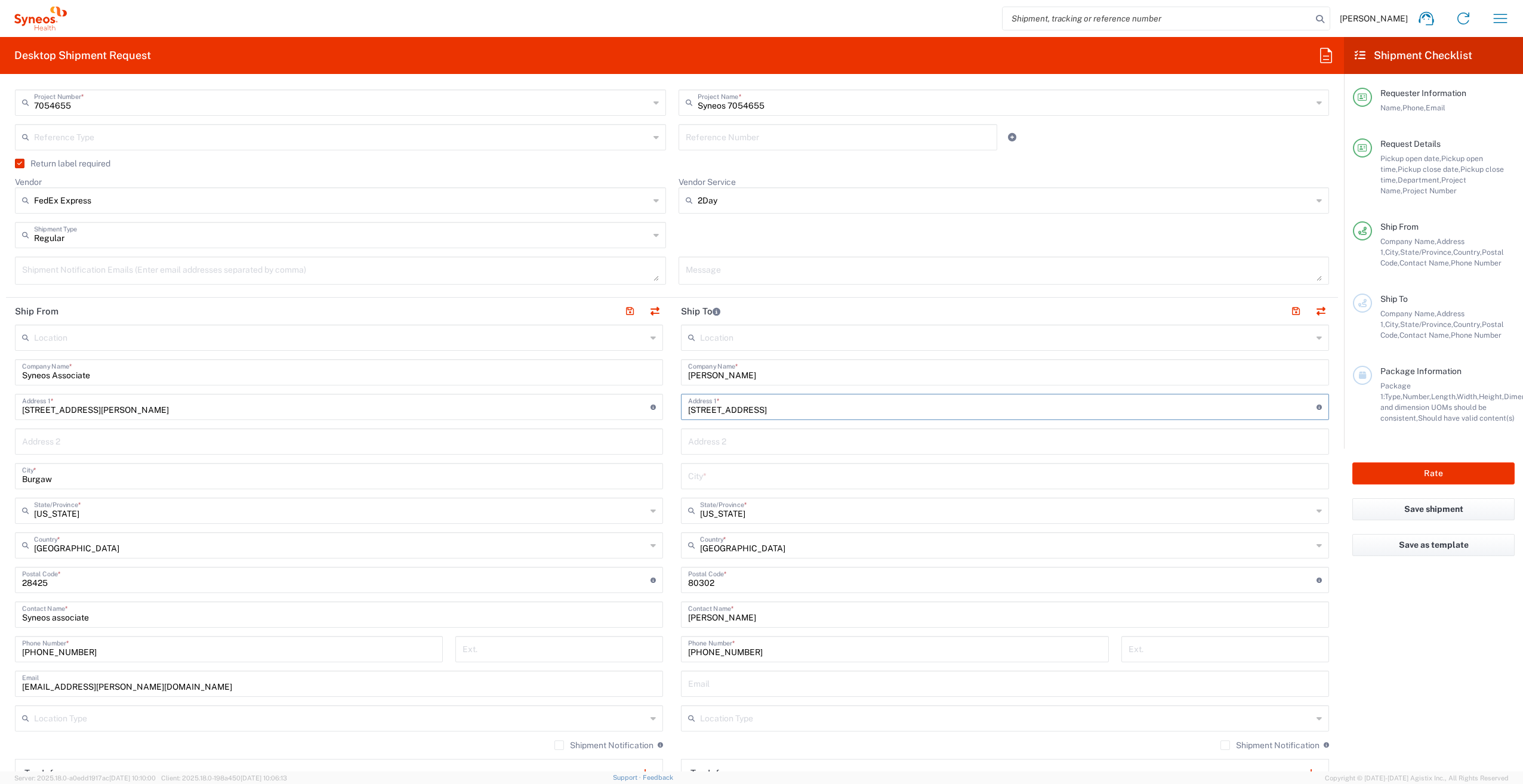
click at [784, 414] on input "[STREET_ADDRESS]" at bounding box center [1001, 405] width 628 height 21
type input "[STREET_ADDRESS]"
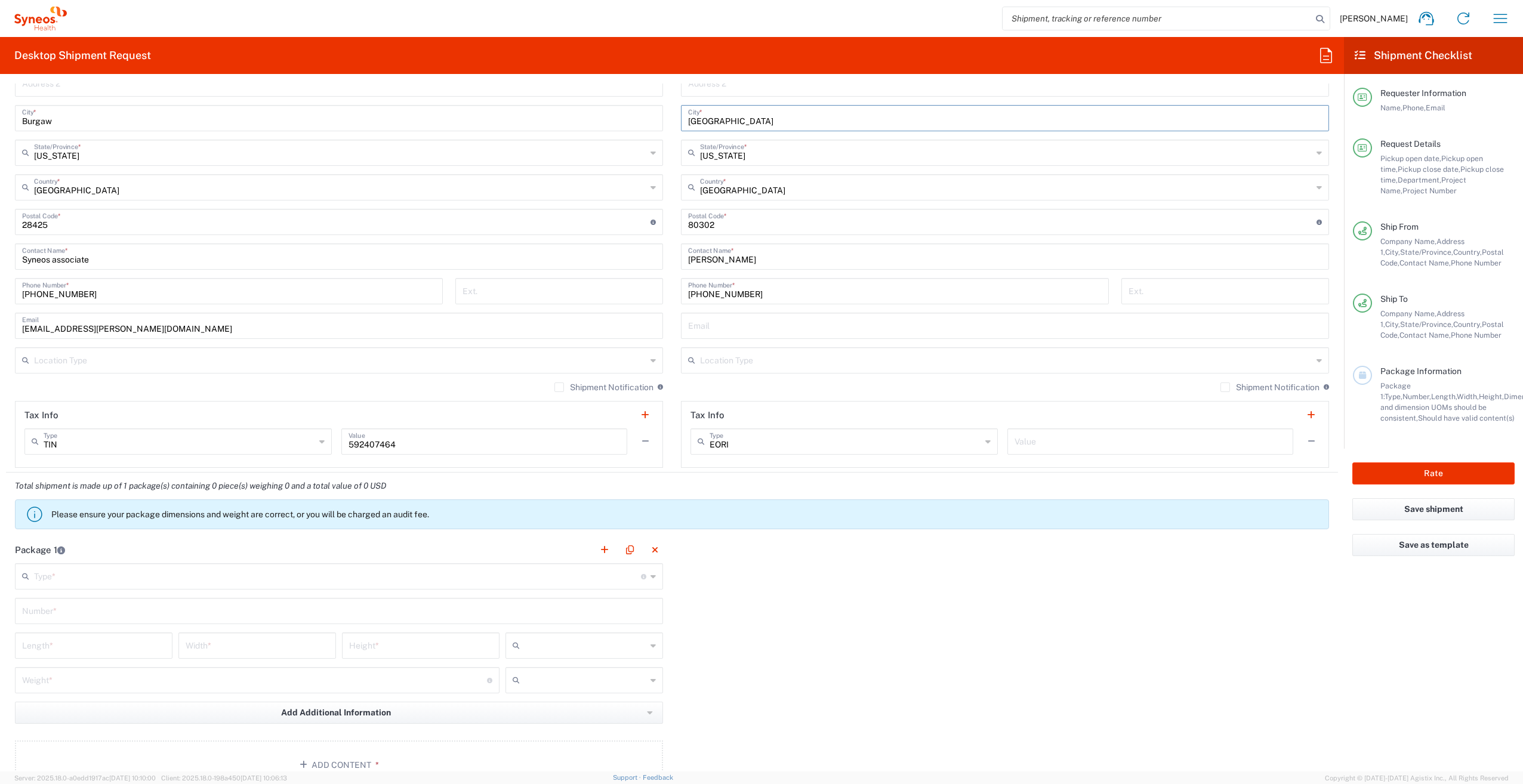
scroll to position [835, 0]
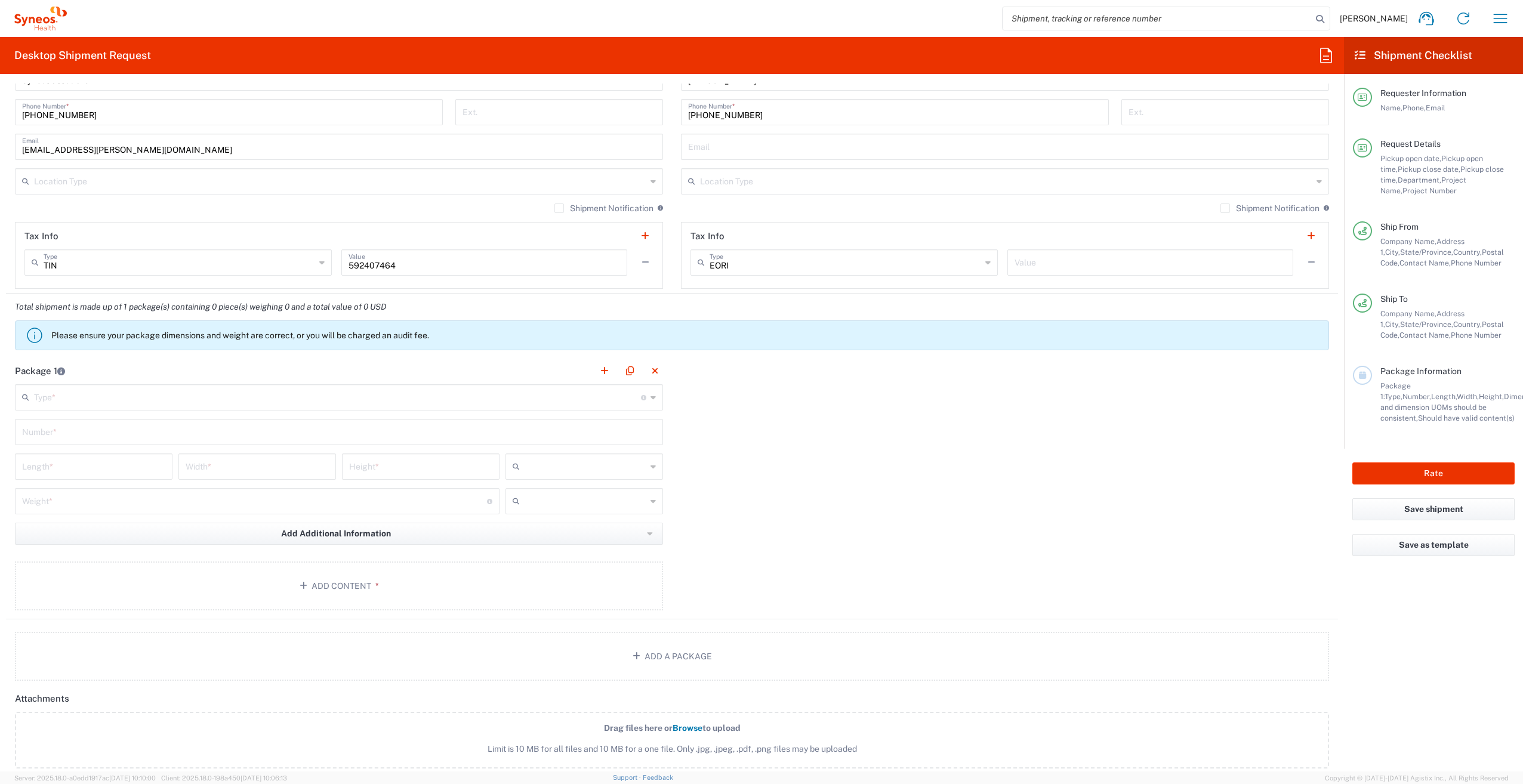
type input "[GEOGRAPHIC_DATA]"
click at [141, 403] on input "text" at bounding box center [337, 396] width 607 height 21
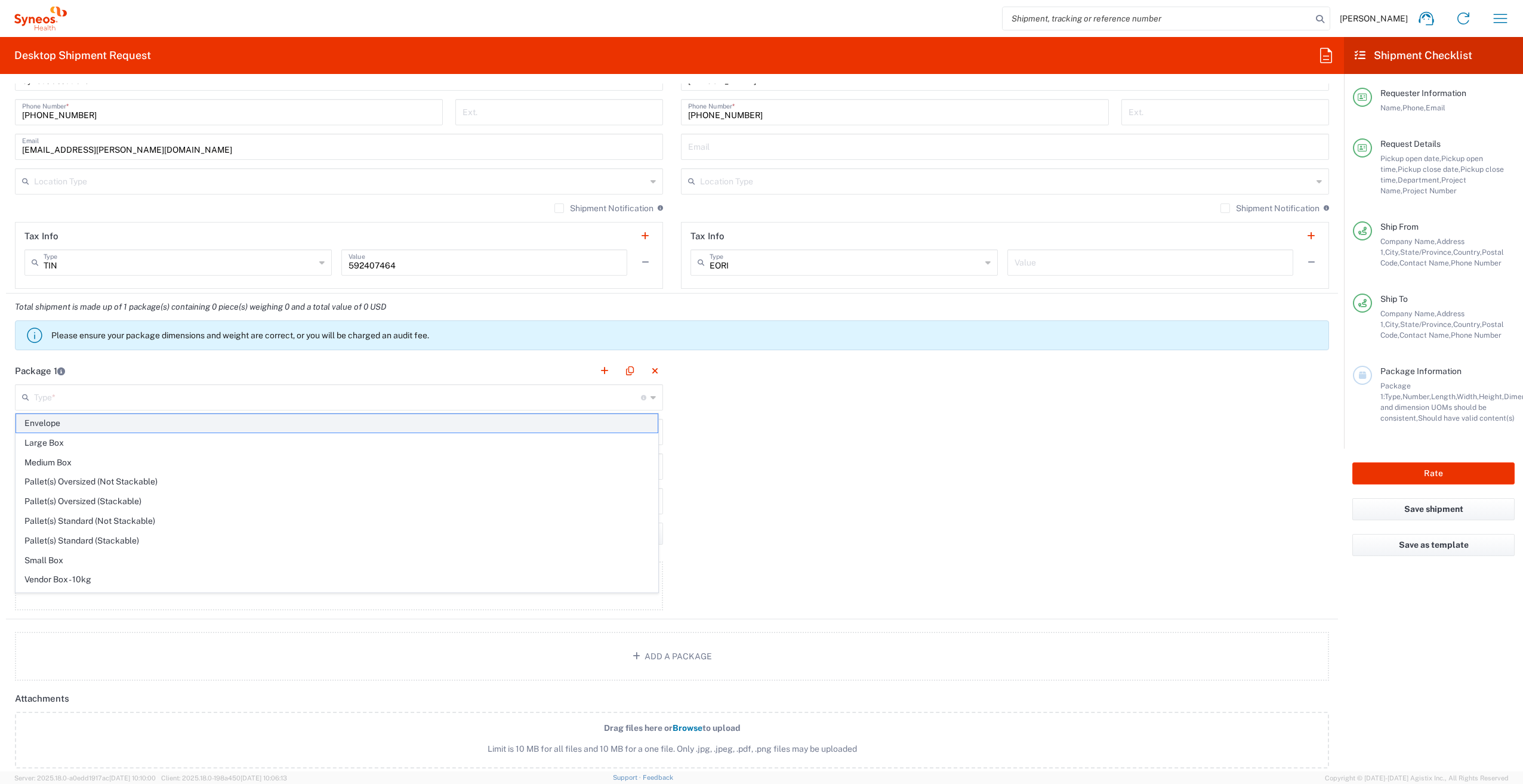
click at [126, 430] on span "Envelope" at bounding box center [337, 423] width 641 height 18
type input "Envelope"
type input "1"
type input "9.5"
type input "12.5"
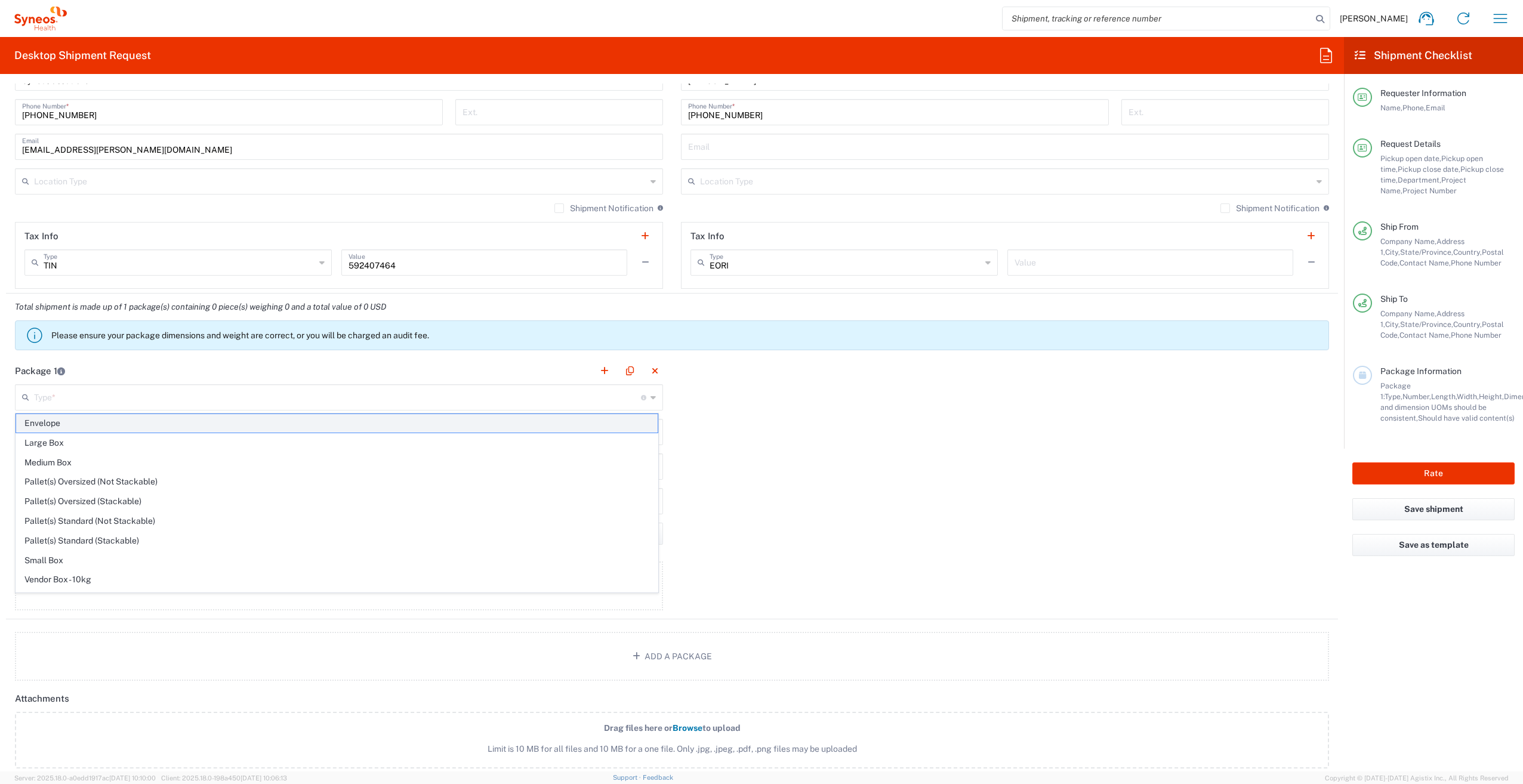
type input "0.25"
type input "in"
type input "0.45"
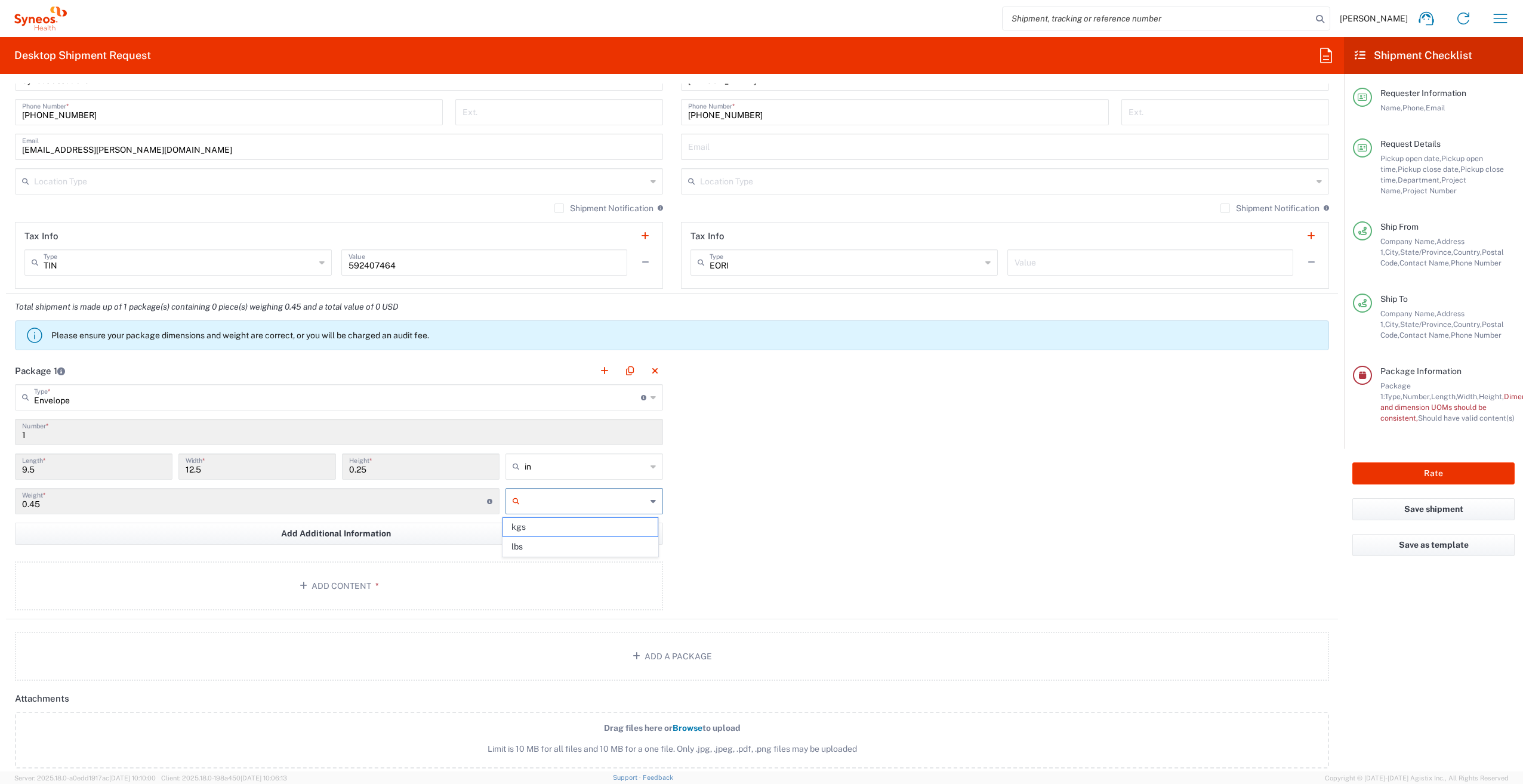
click at [633, 499] on input "text" at bounding box center [584, 501] width 121 height 19
click at [560, 543] on span "lbs" at bounding box center [579, 546] width 154 height 18
type input "lbs"
click at [439, 586] on button "Add Content *" at bounding box center [338, 585] width 648 height 49
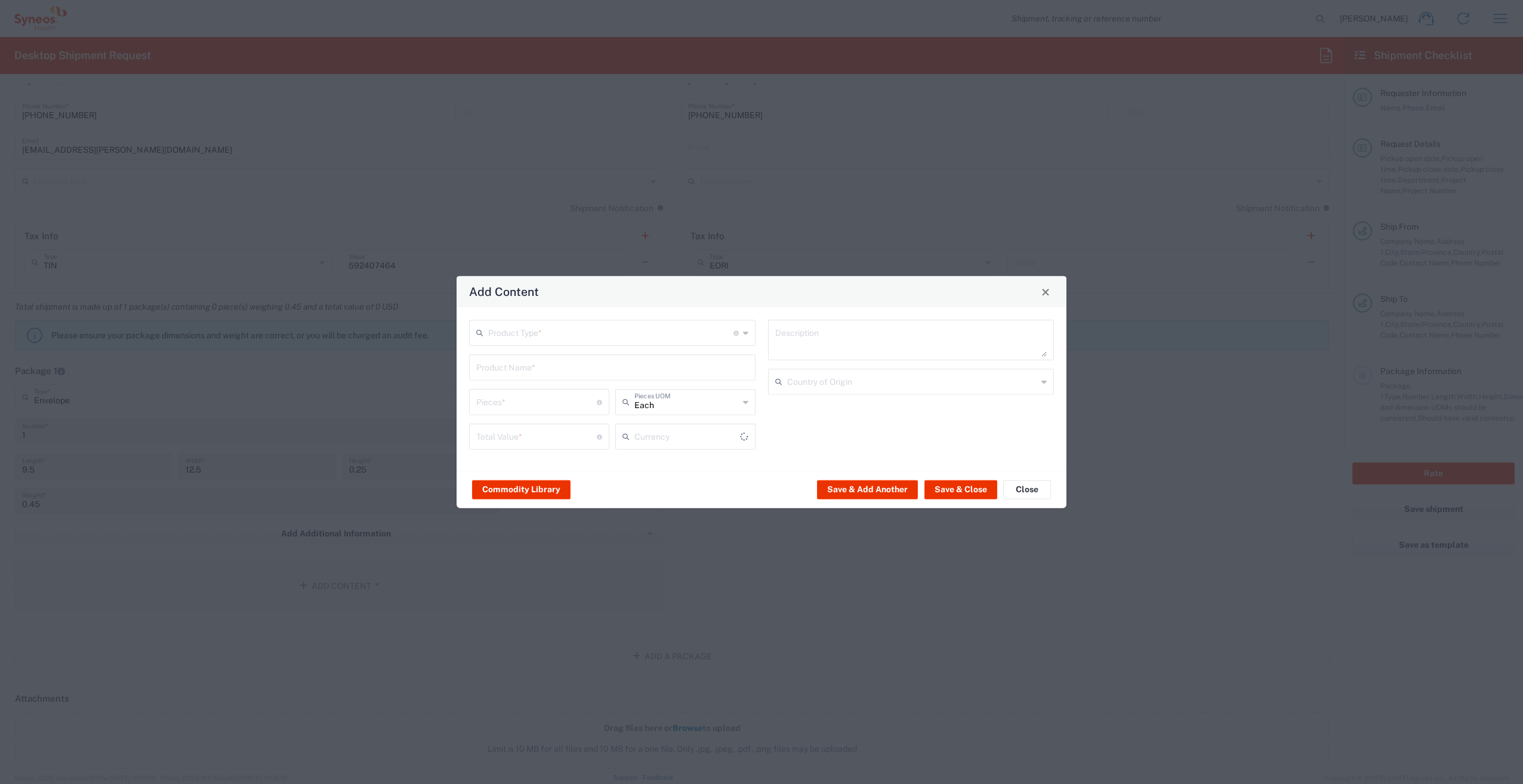
type input "US Dollar"
click at [584, 331] on input "text" at bounding box center [610, 332] width 245 height 21
click at [524, 364] on span "Documents" at bounding box center [613, 359] width 284 height 18
type input "Documents"
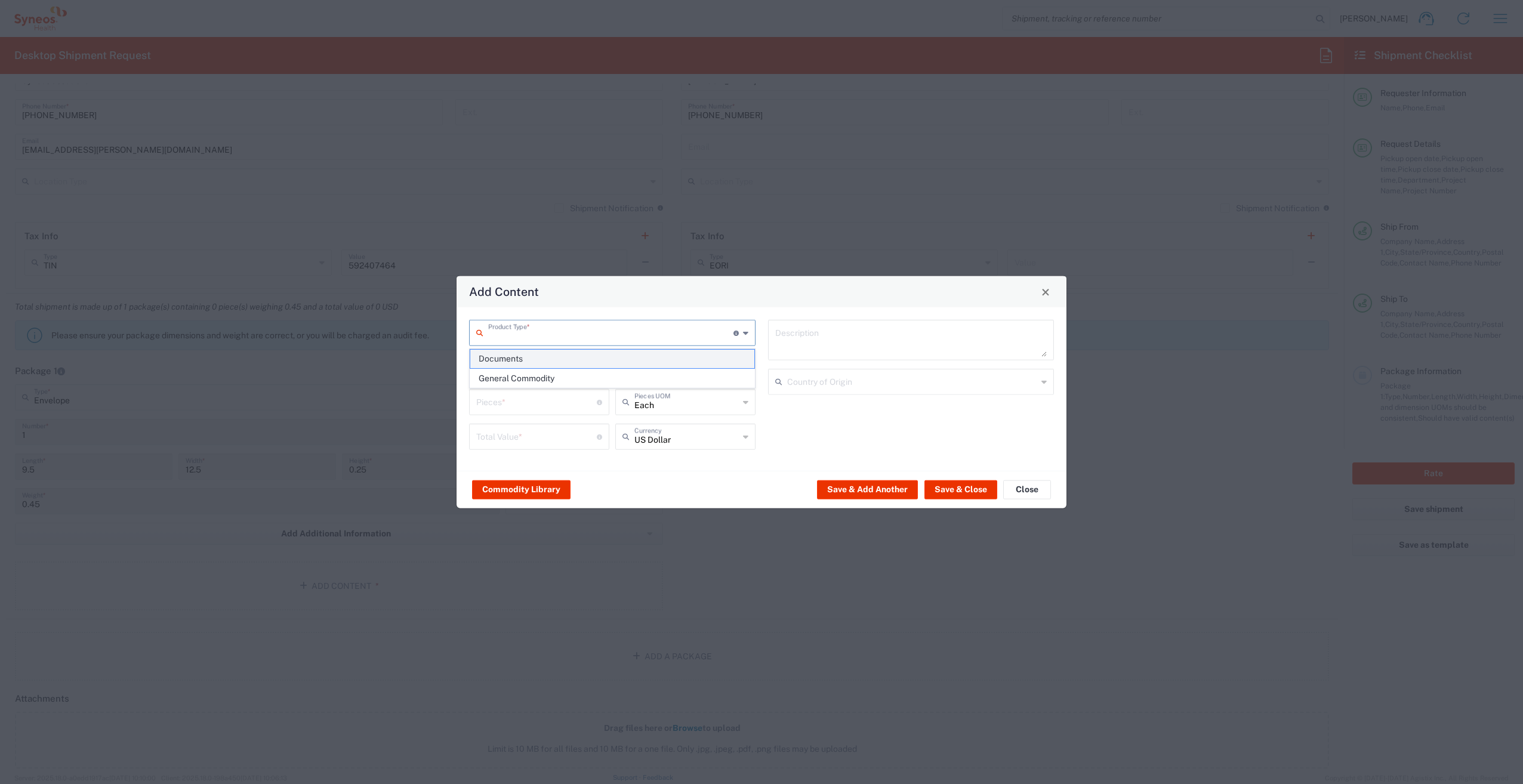
type input "1"
type textarea "Documents"
click at [518, 405] on input "1" at bounding box center [537, 400] width 121 height 21
type input "2"
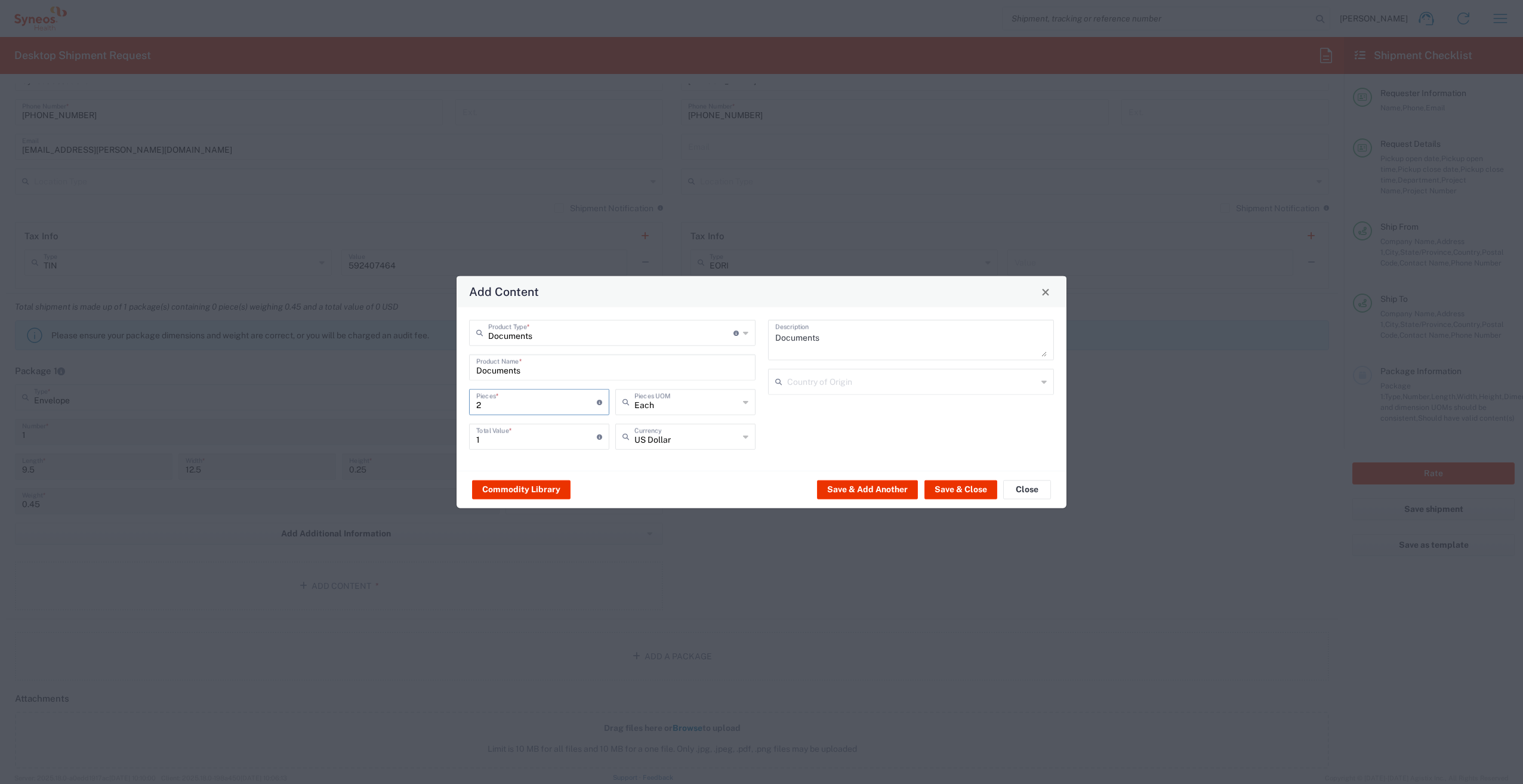
type input "2"
type input "22"
click at [547, 442] on input "22" at bounding box center [537, 435] width 121 height 21
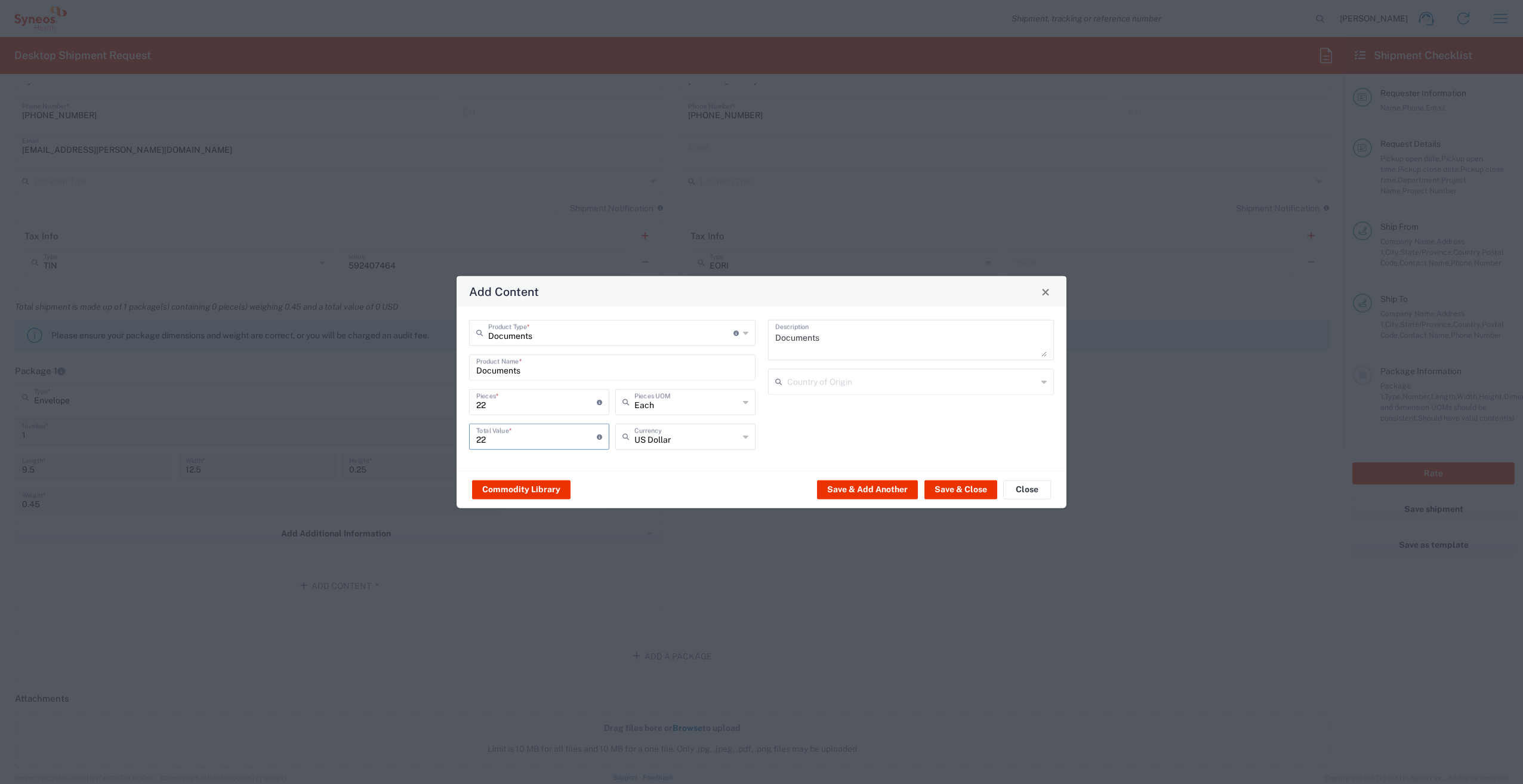
type input "2"
type input "1"
click at [963, 486] on button "Save & Close" at bounding box center [961, 489] width 73 height 19
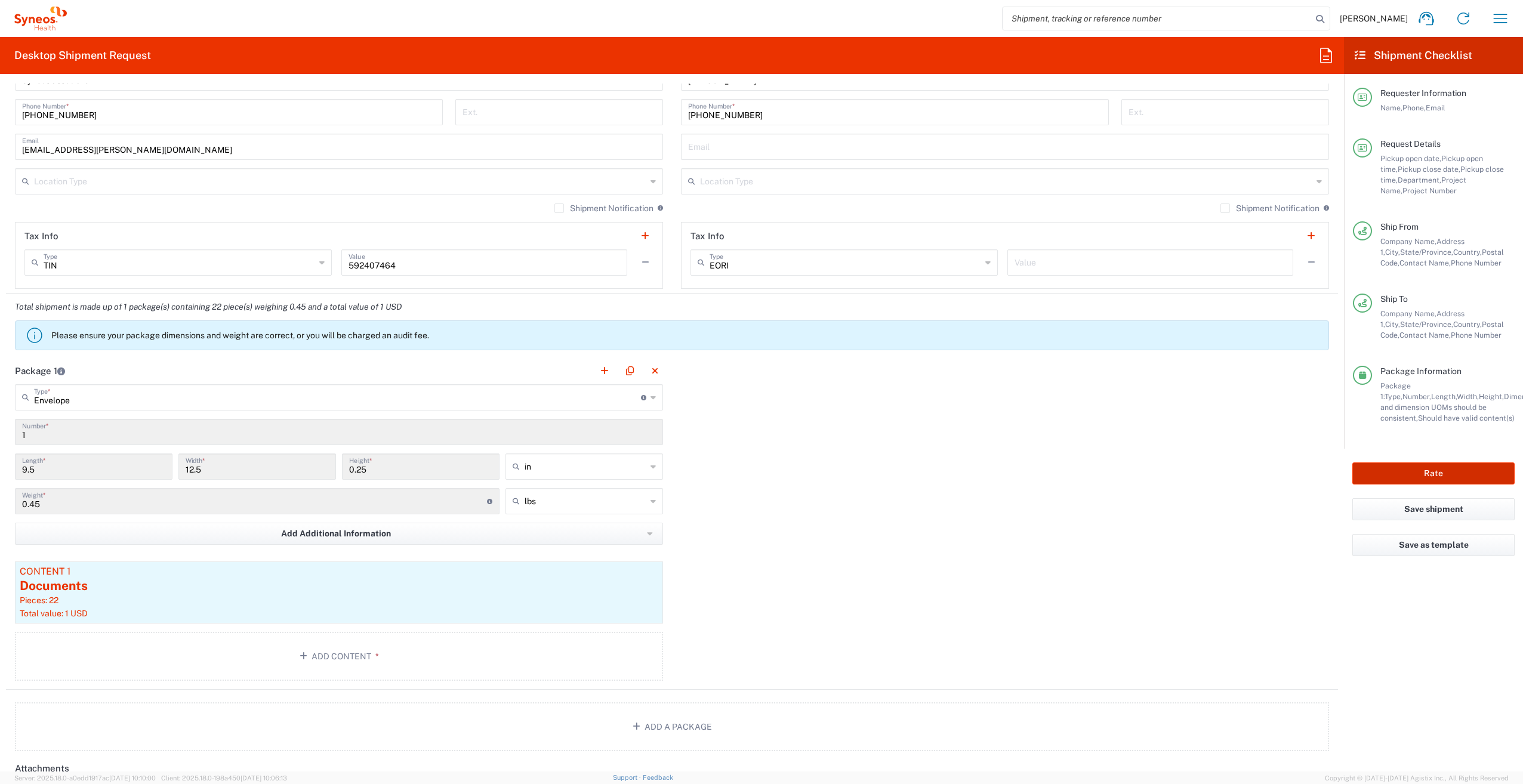
click at [1406, 470] on button "Rate" at bounding box center [1433, 473] width 163 height 22
type input "7054655"
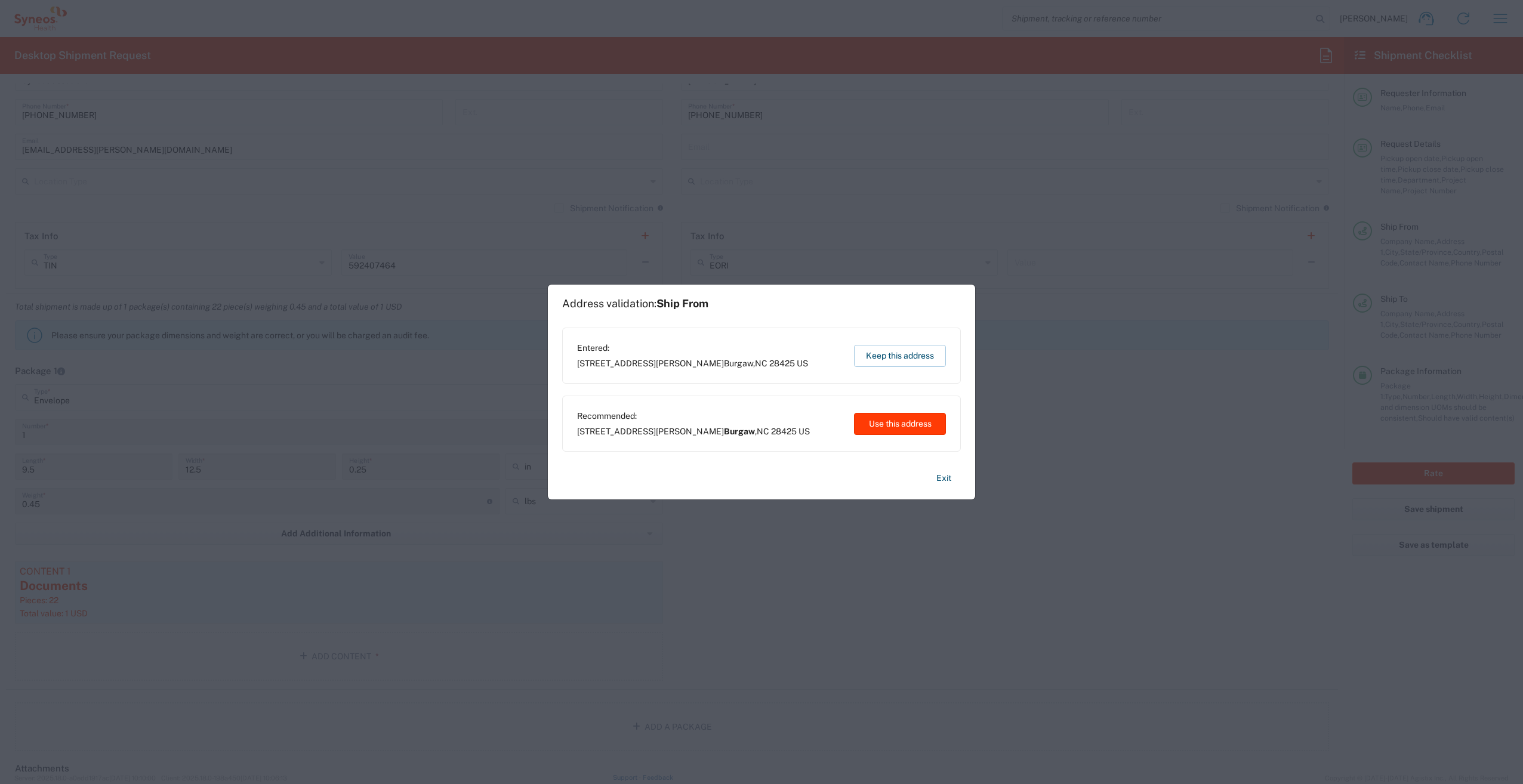
click at [897, 427] on button "Use this address" at bounding box center [899, 423] width 92 height 22
type input "Burgaw"
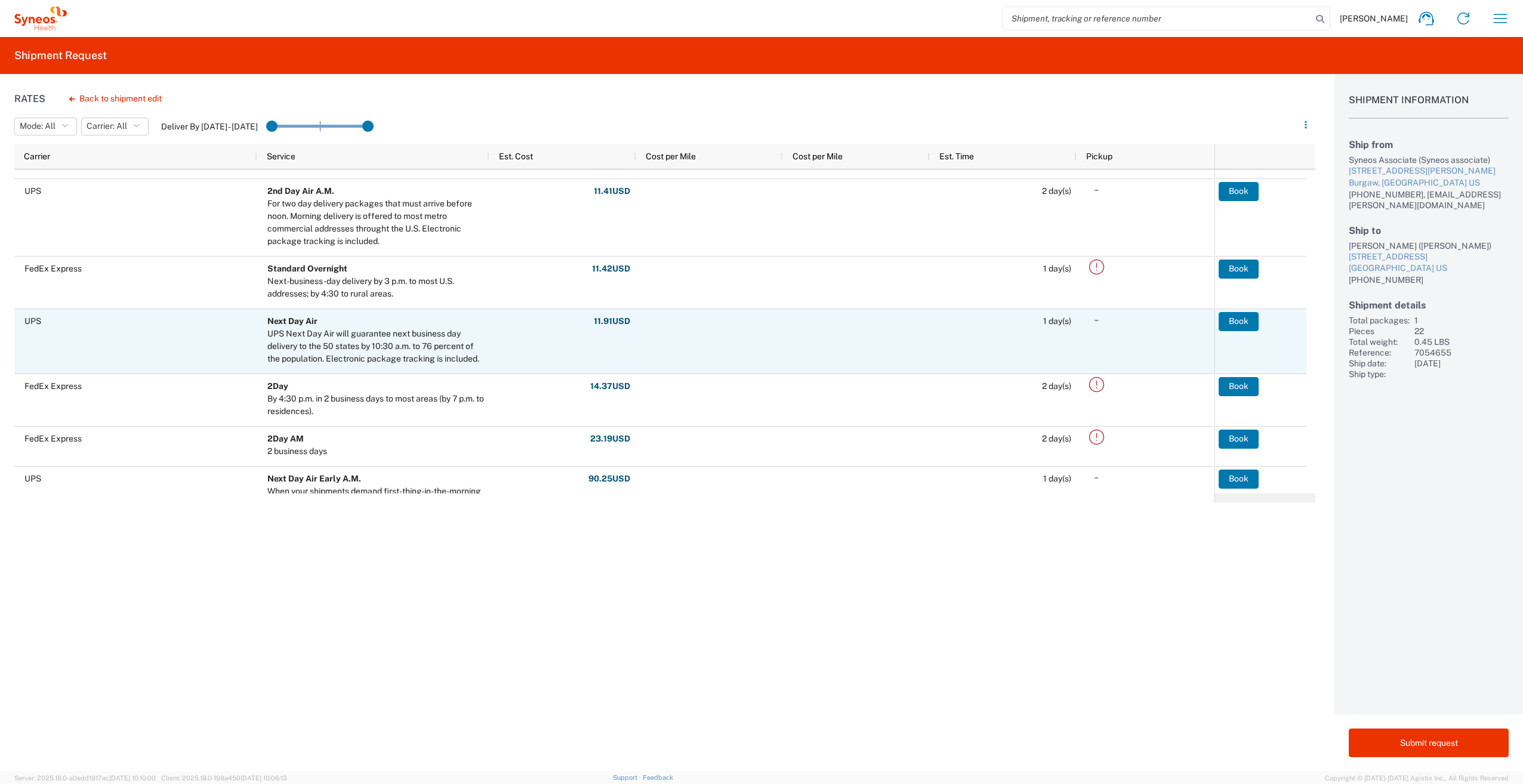
scroll to position [276, 0]
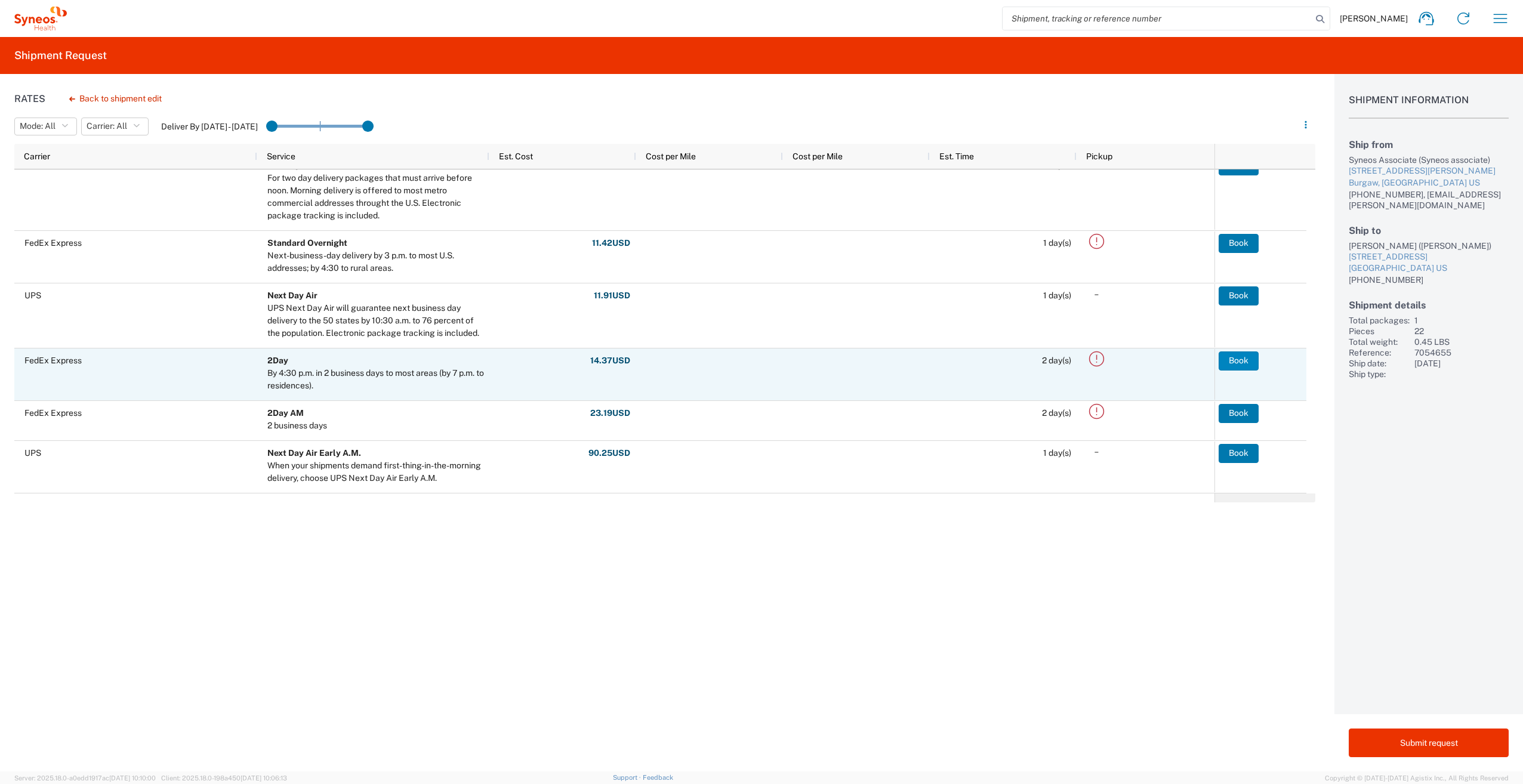
click at [1230, 359] on button "Book" at bounding box center [1238, 361] width 40 height 19
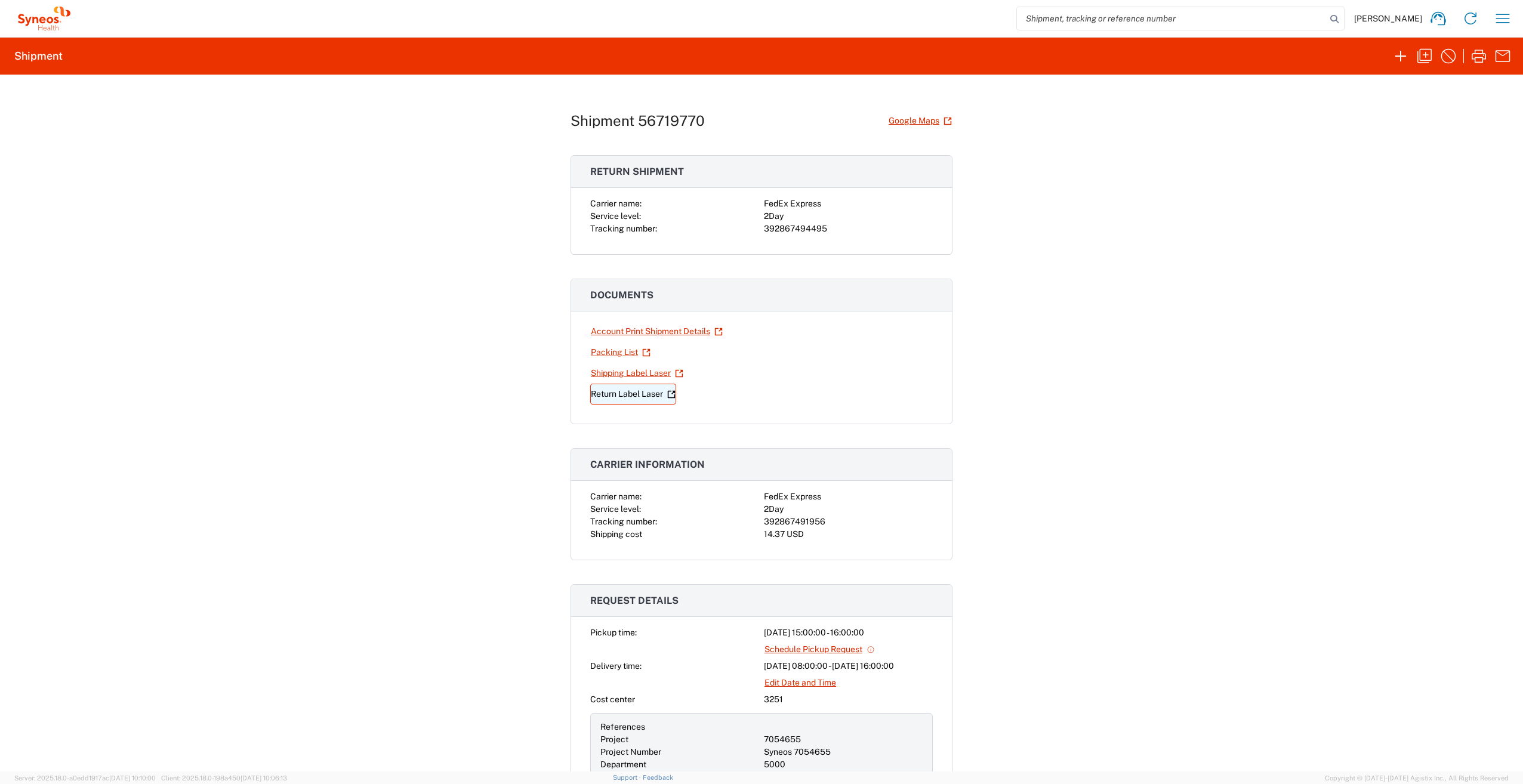
click at [636, 394] on link "Return Label Laser" at bounding box center [633, 394] width 86 height 21
click at [625, 377] on link "Shipping Label Laser" at bounding box center [636, 372] width 93 height 21
